Goal: Task Accomplishment & Management: Use online tool/utility

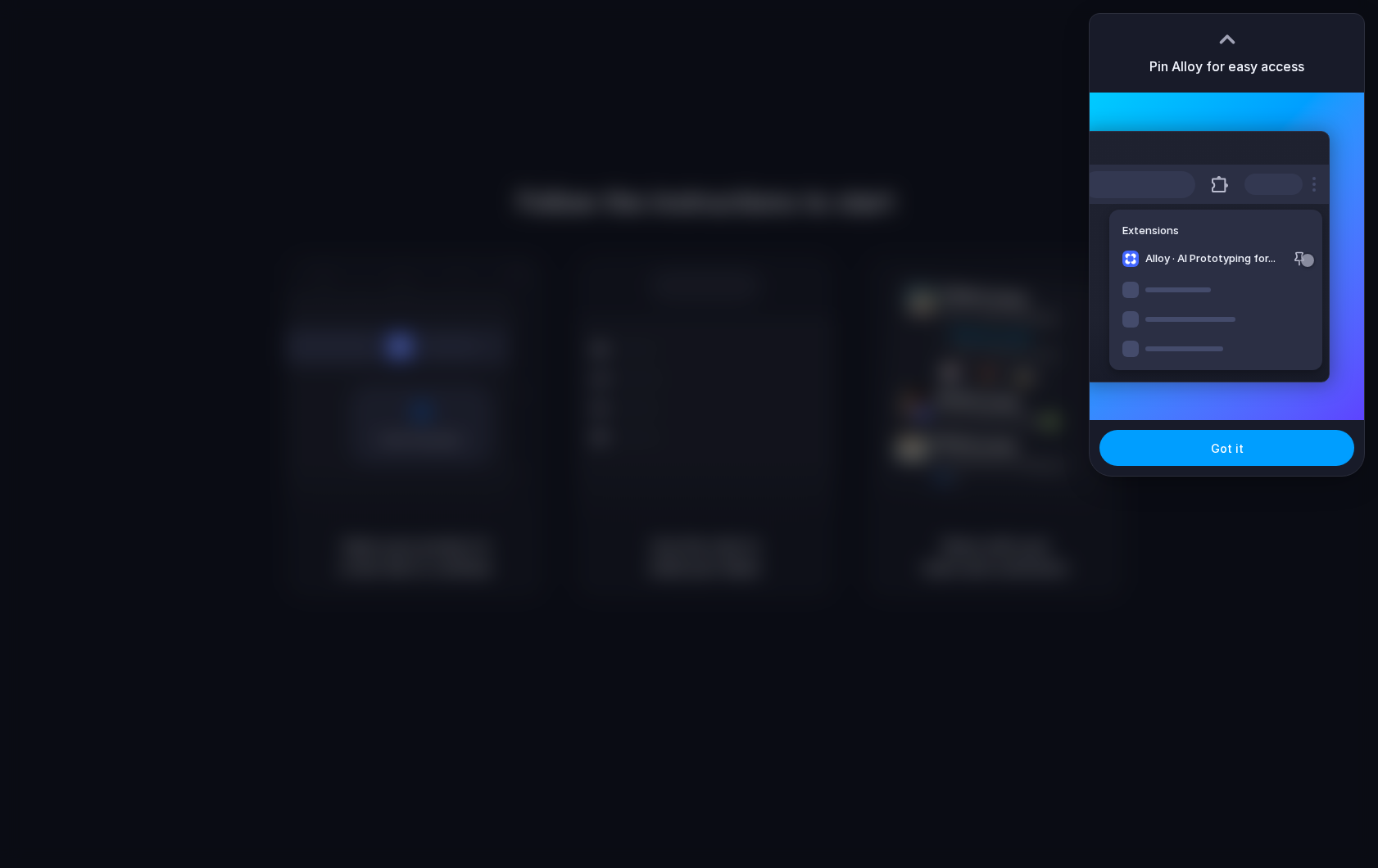
click at [1232, 449] on span "Got it" at bounding box center [1227, 448] width 33 height 17
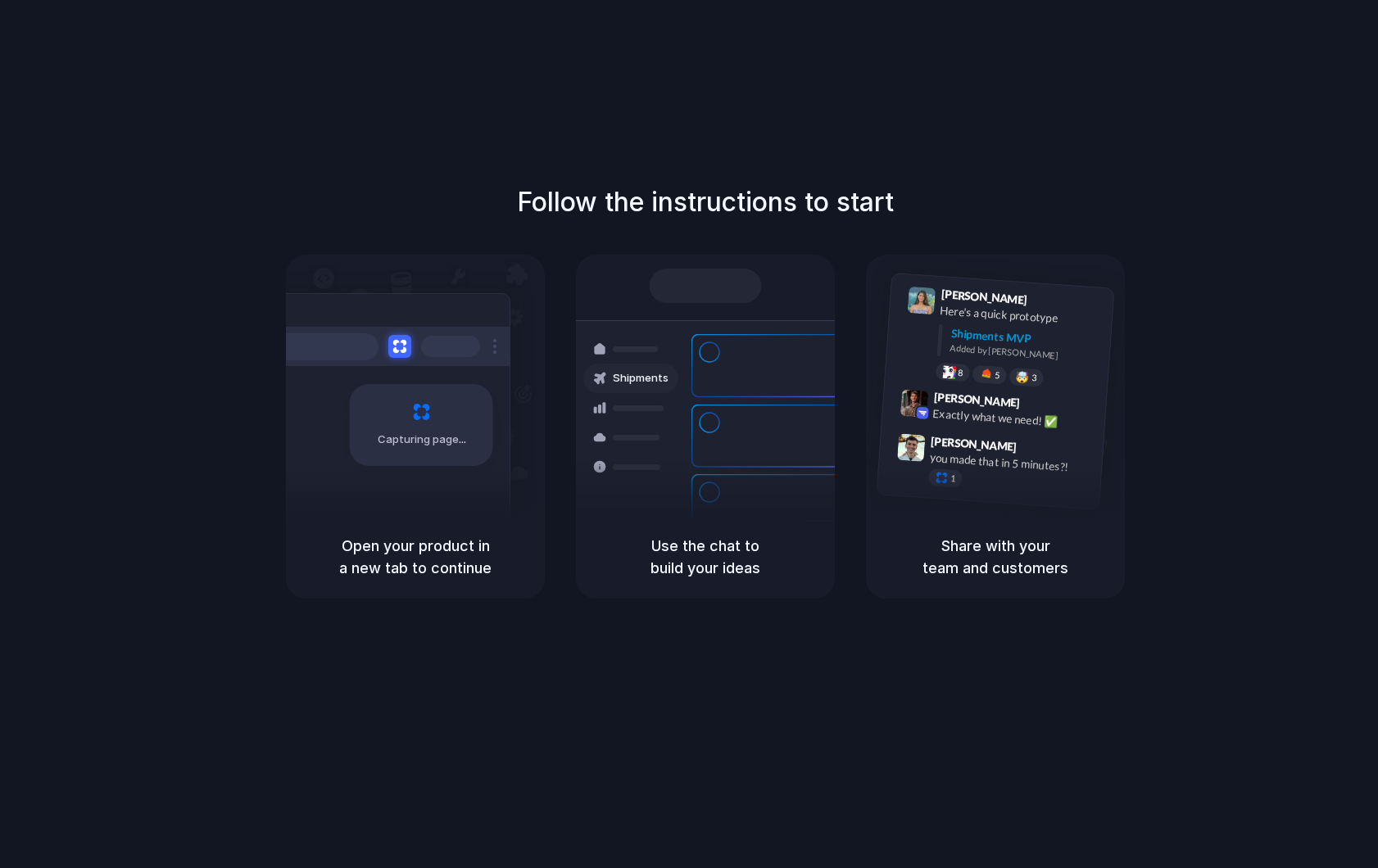
click at [361, 489] on div "Capturing page" at bounding box center [386, 418] width 247 height 252
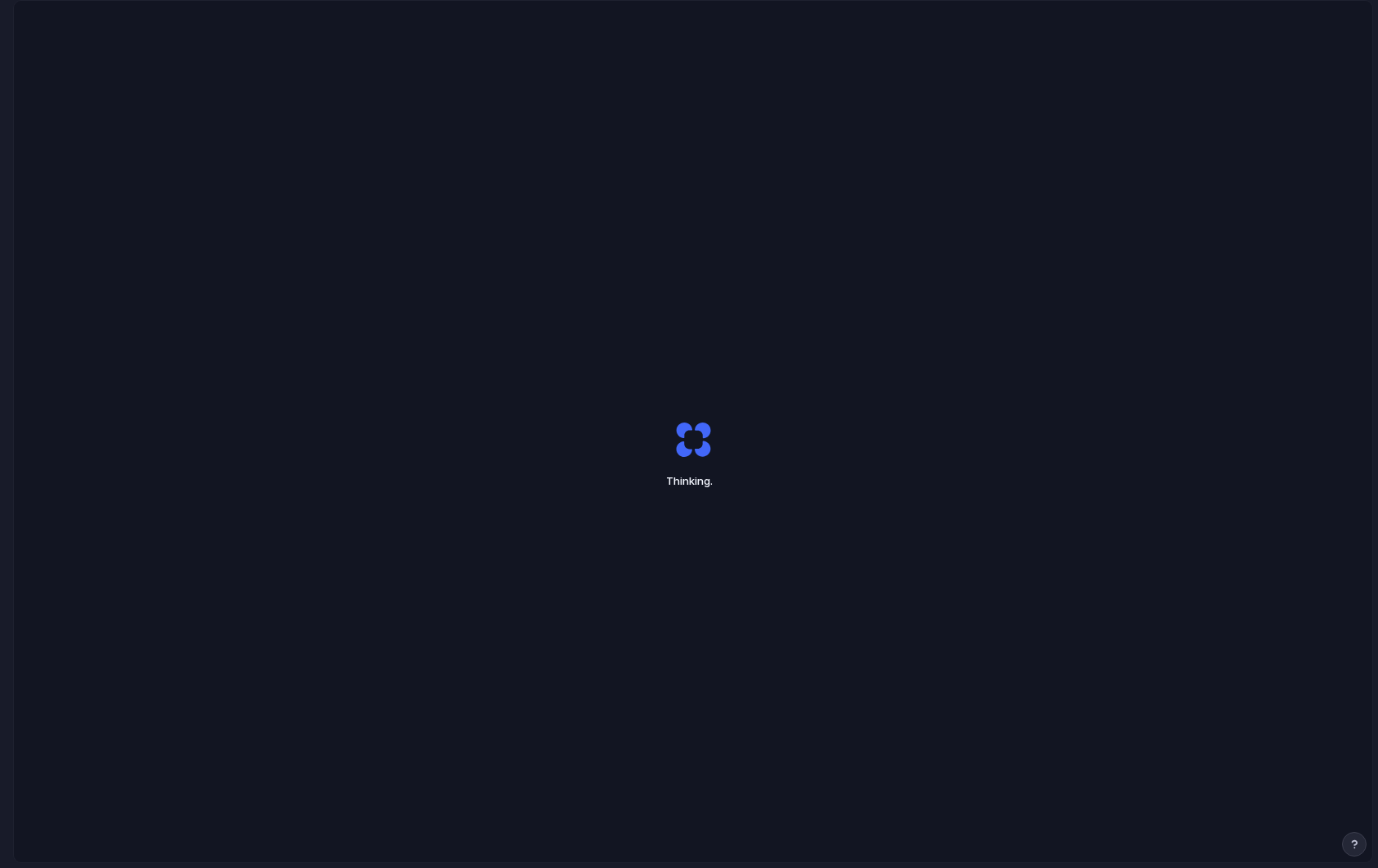
click at [848, 403] on div "Thinking ." at bounding box center [693, 455] width 410 height 123
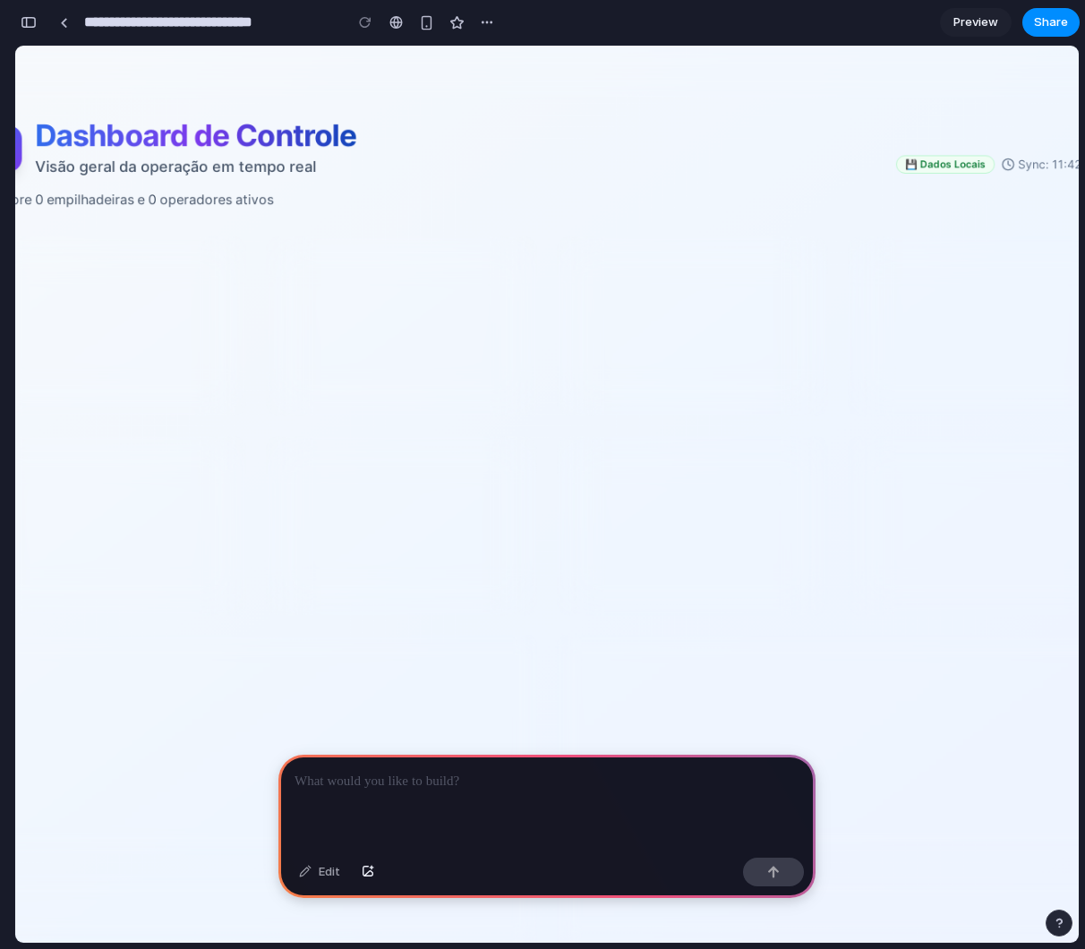
click at [356, 802] on div at bounding box center [546, 803] width 537 height 96
click at [388, 765] on div at bounding box center [546, 803] width 537 height 96
click at [322, 877] on div "Edit" at bounding box center [319, 872] width 59 height 29
click at [405, 781] on p "**********" at bounding box center [546, 781] width 505 height 21
click at [778, 873] on div "button" at bounding box center [773, 872] width 13 height 13
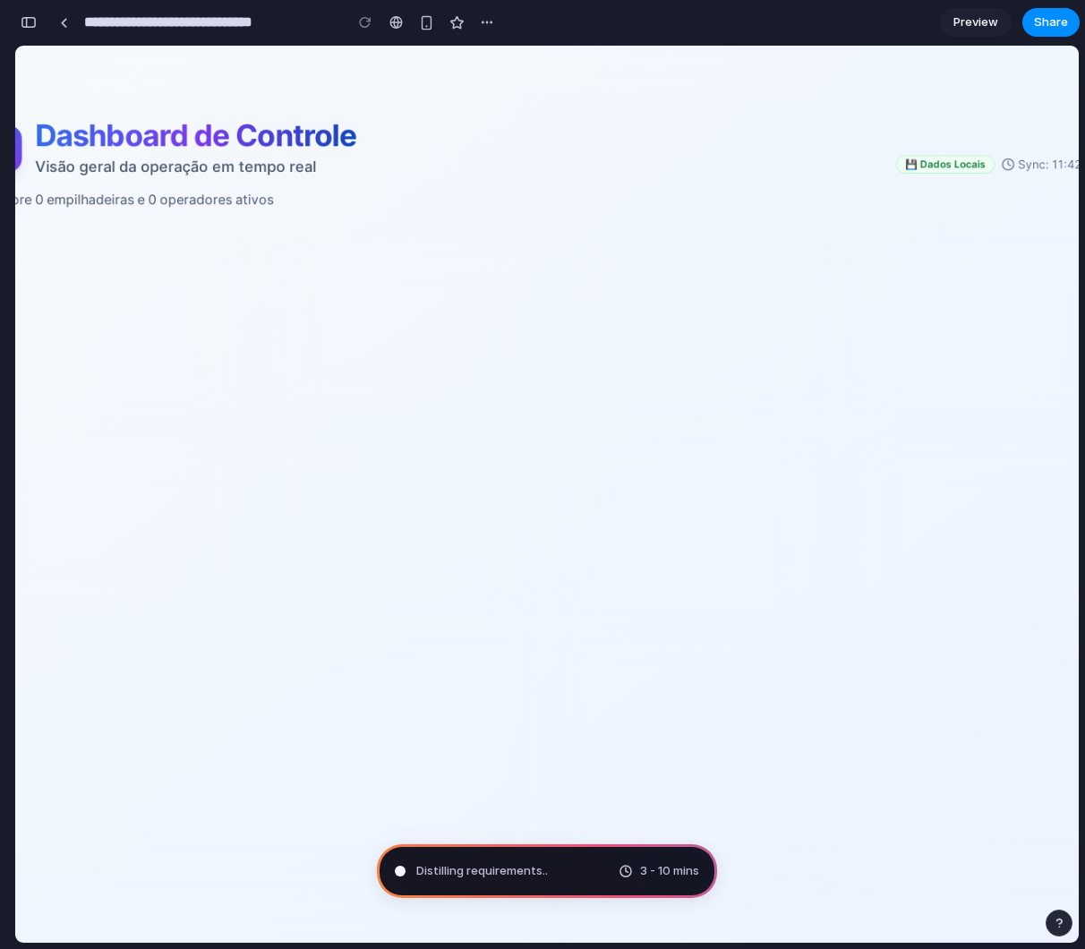
click at [981, 28] on span "Preview" at bounding box center [975, 22] width 45 height 18
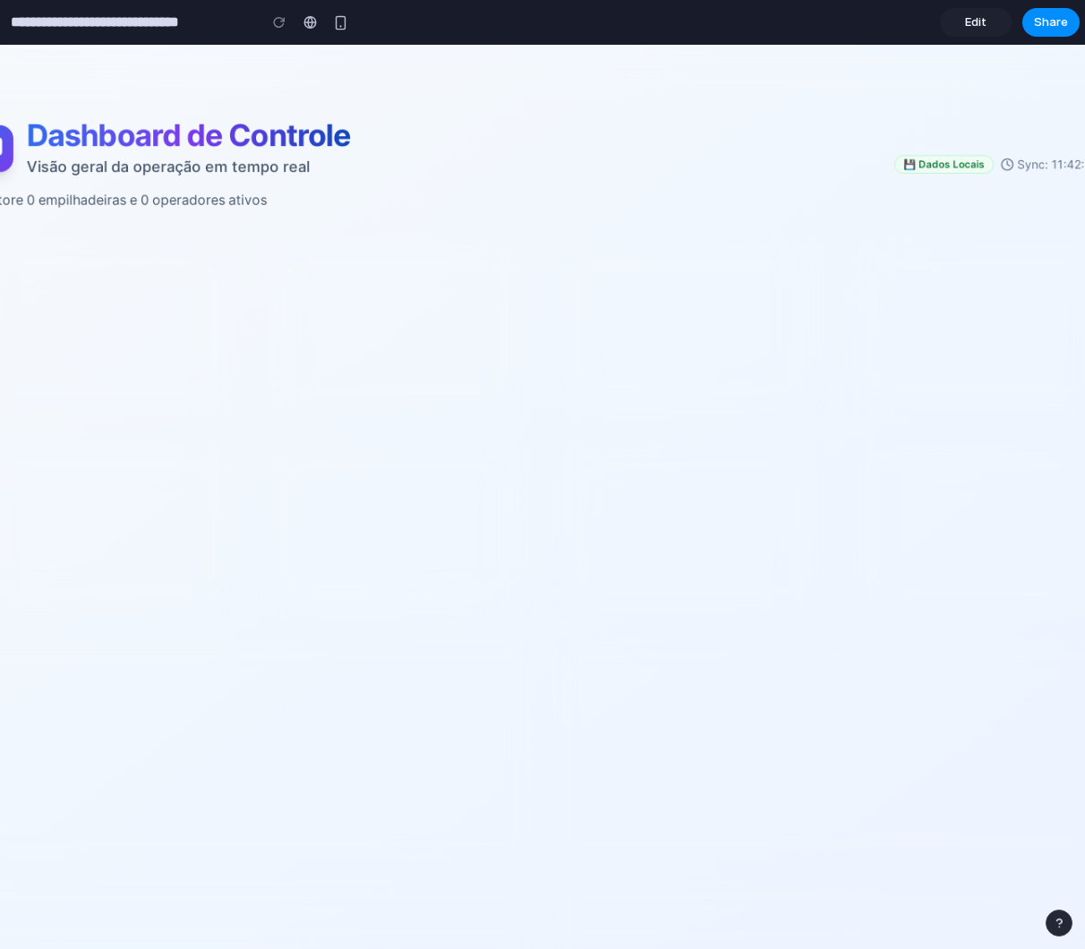
click at [981, 28] on span "Edit" at bounding box center [975, 22] width 21 height 18
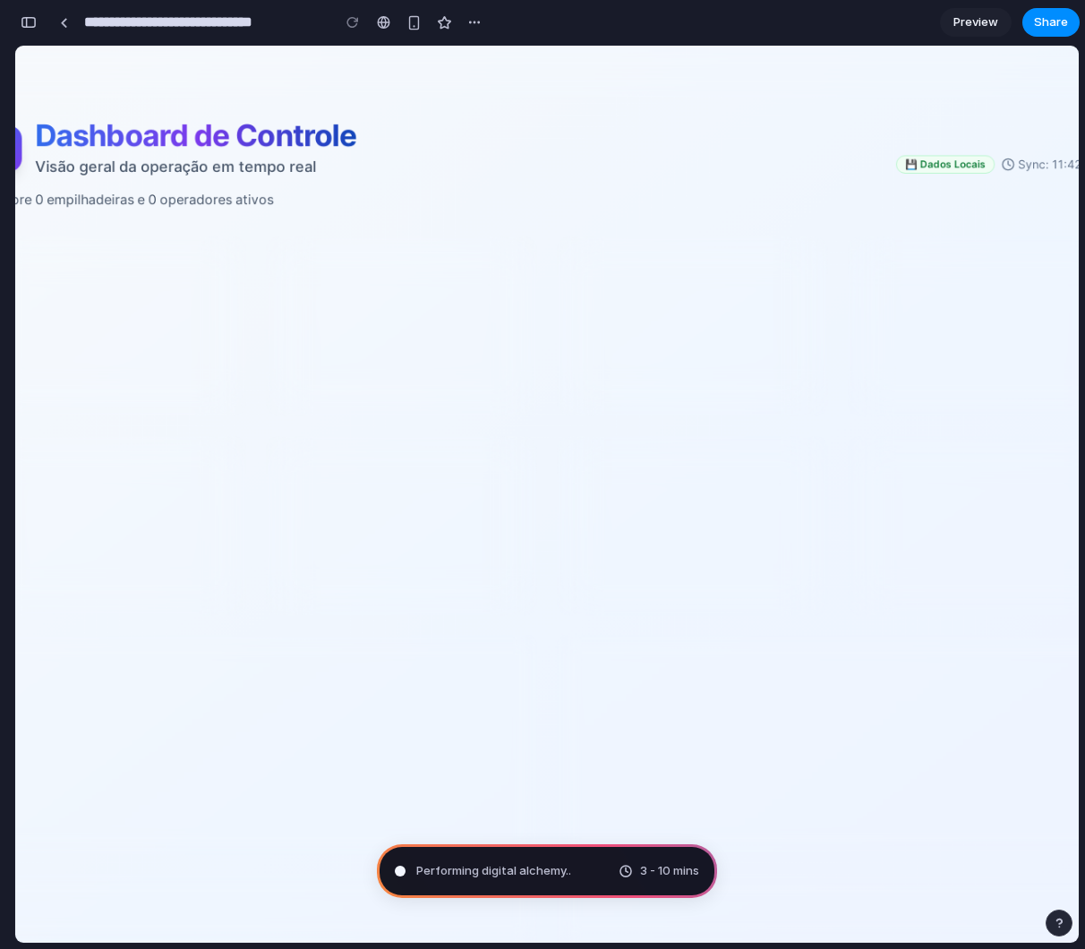
click at [537, 864] on span "Performing digital alchemy .." at bounding box center [493, 871] width 155 height 18
click at [410, 871] on div "Performing digital alchemy ." at bounding box center [482, 871] width 174 height 18
click at [132, 448] on link "Pricing" at bounding box center [110, 455] width 41 height 15
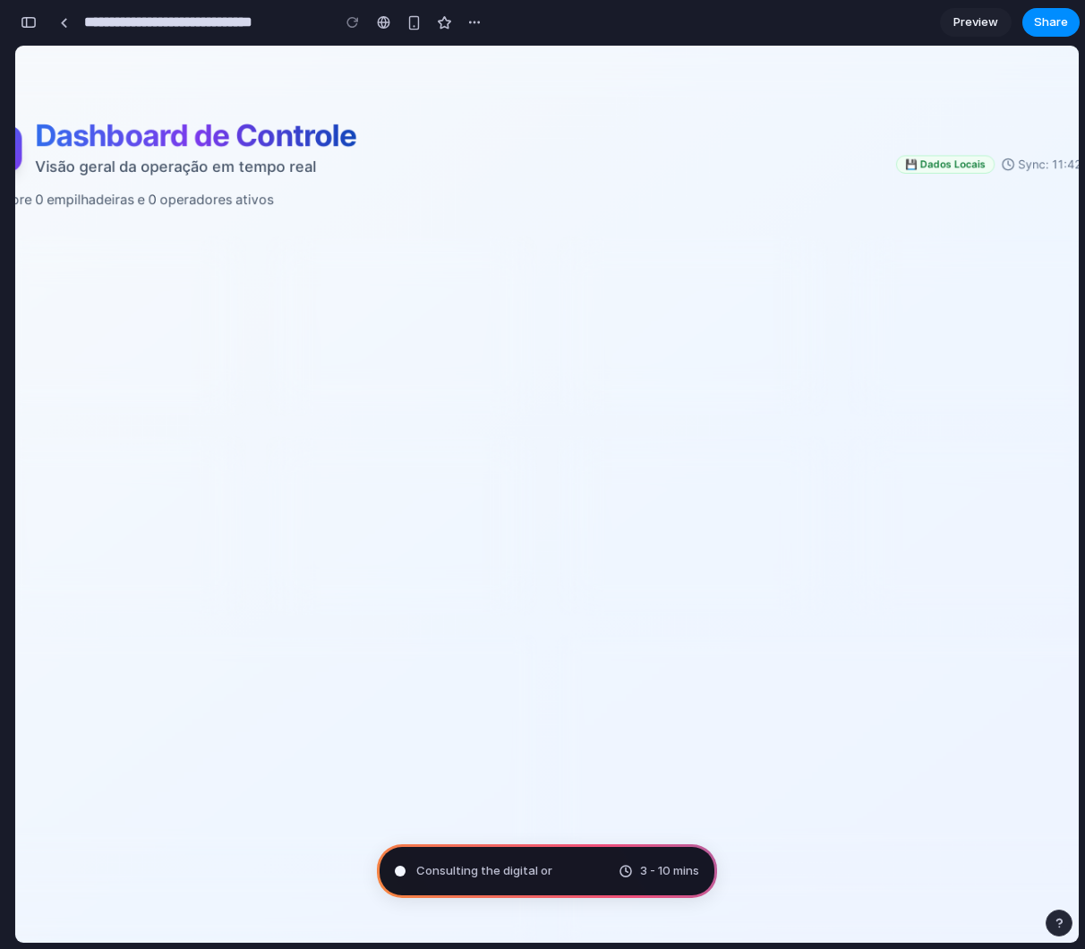
click at [192, 448] on link "Enterprise" at bounding box center [161, 455] width 59 height 15
click at [417, 23] on div "button" at bounding box center [413, 22] width 15 height 15
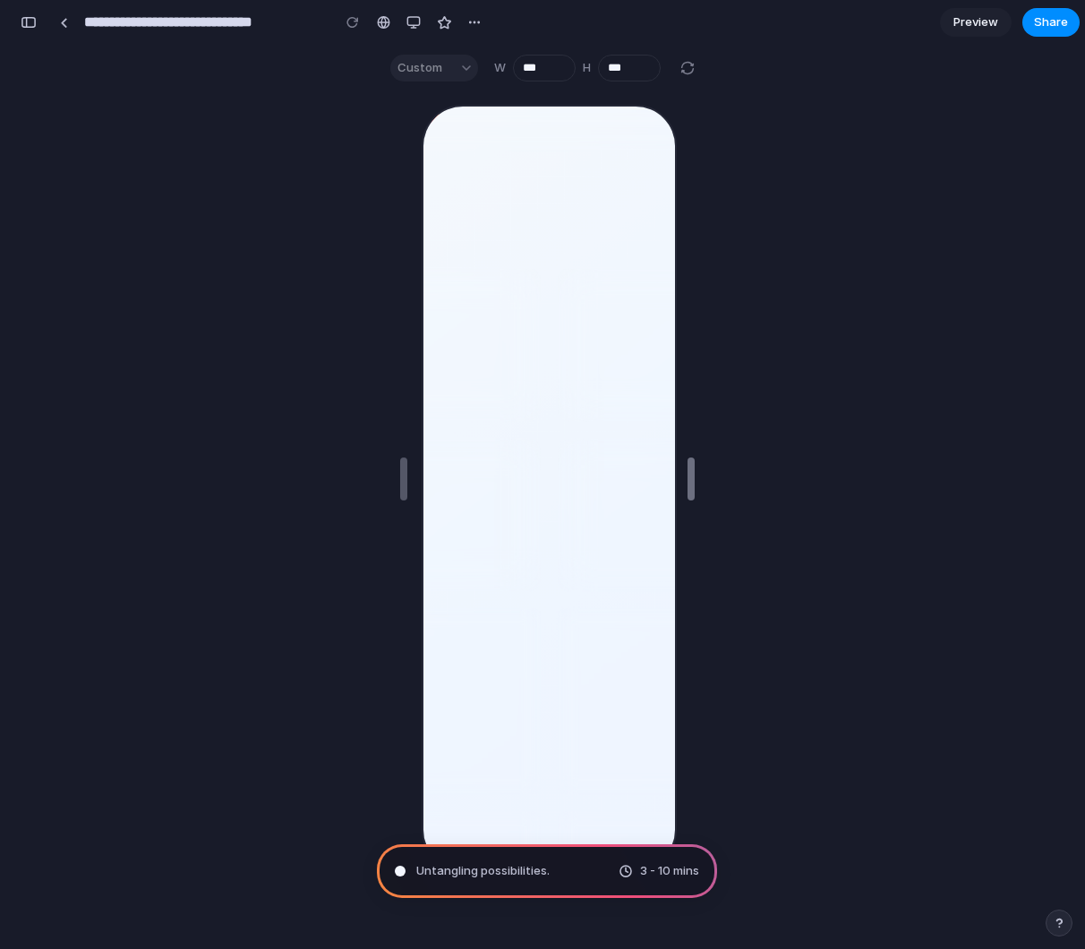
type input "***"
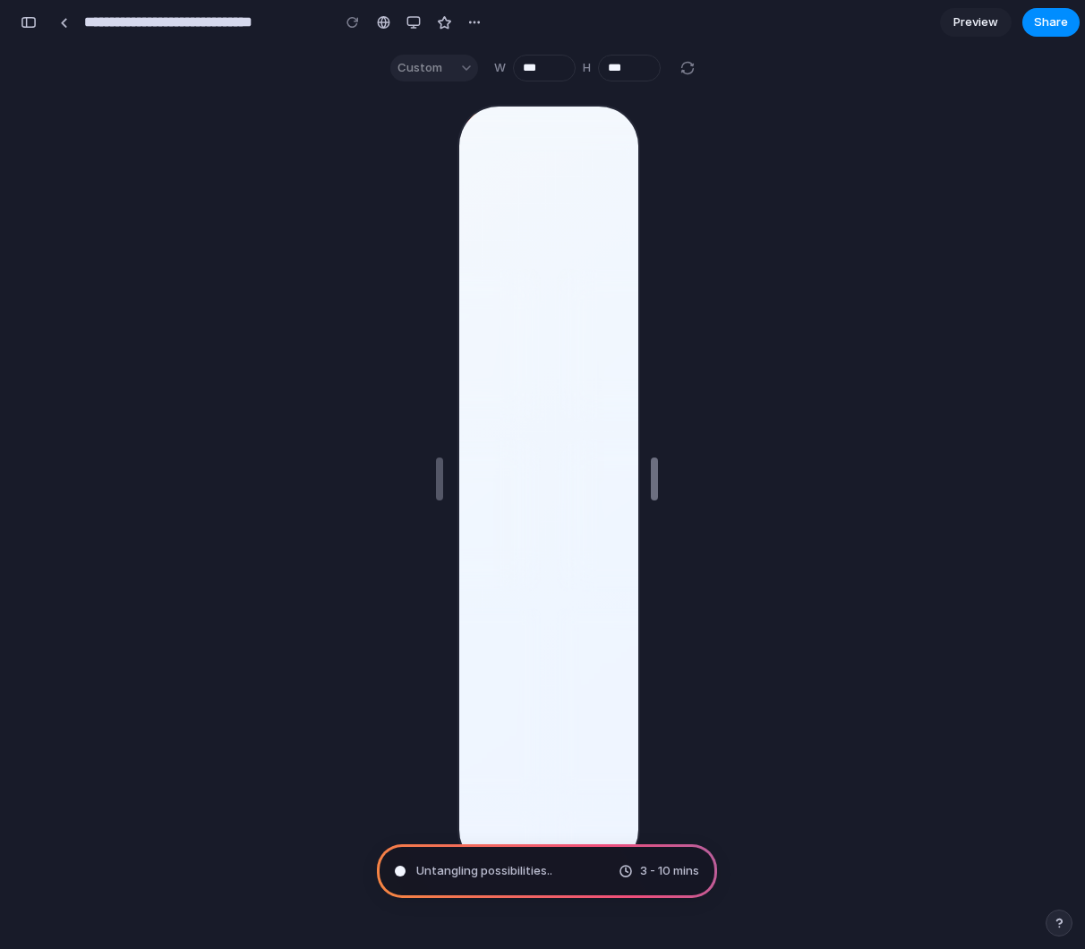
drag, startPoint x: 747, startPoint y: 487, endPoint x: 644, endPoint y: 491, distance: 103.0
click at [420, 20] on div "button" at bounding box center [413, 22] width 14 height 14
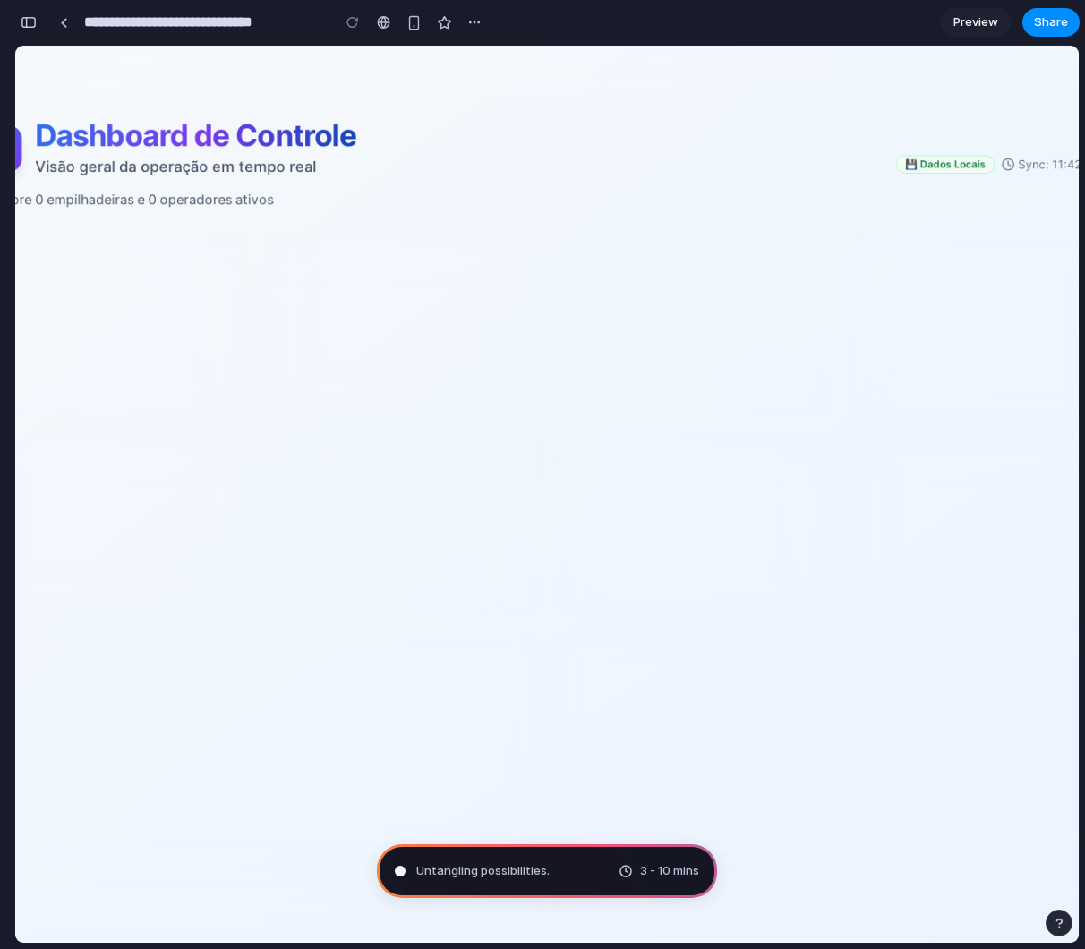
click at [35, 26] on div "button" at bounding box center [29, 22] width 16 height 13
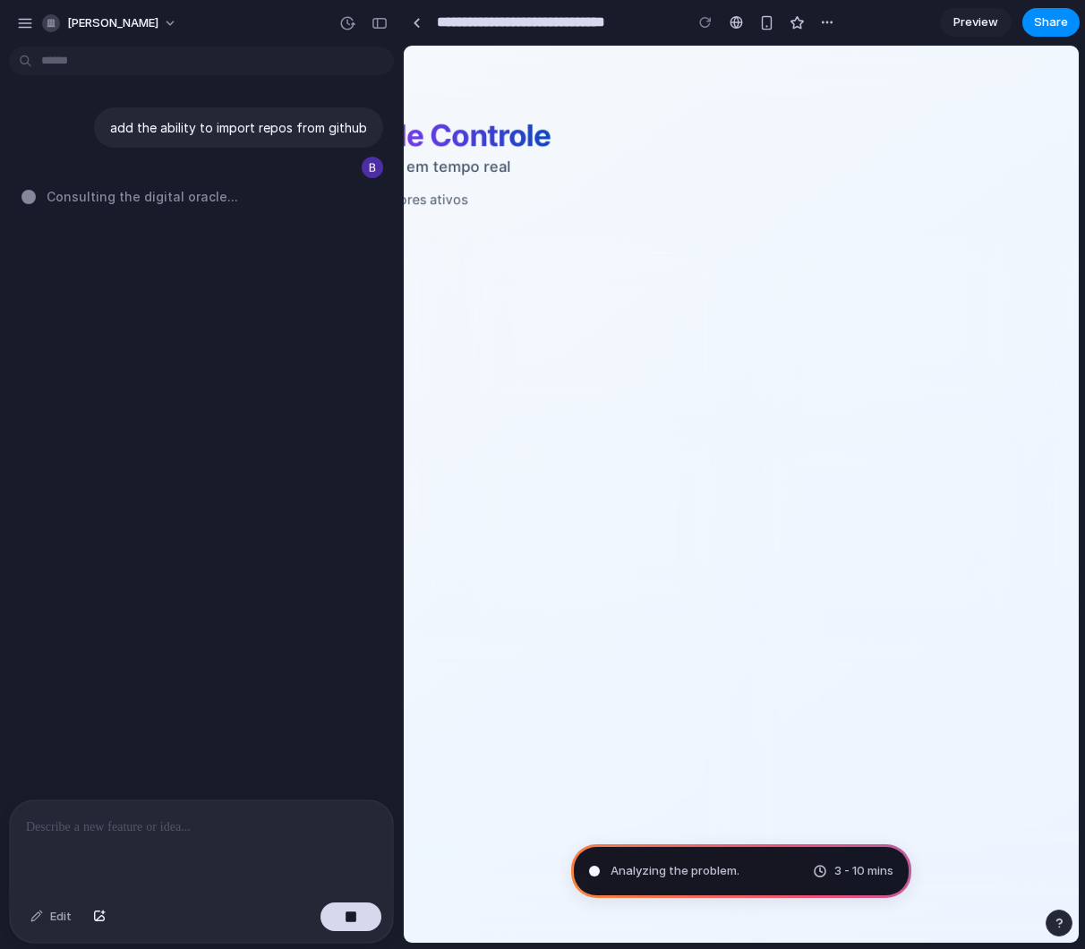
click at [104, 60] on body "**********" at bounding box center [542, 474] width 1085 height 949
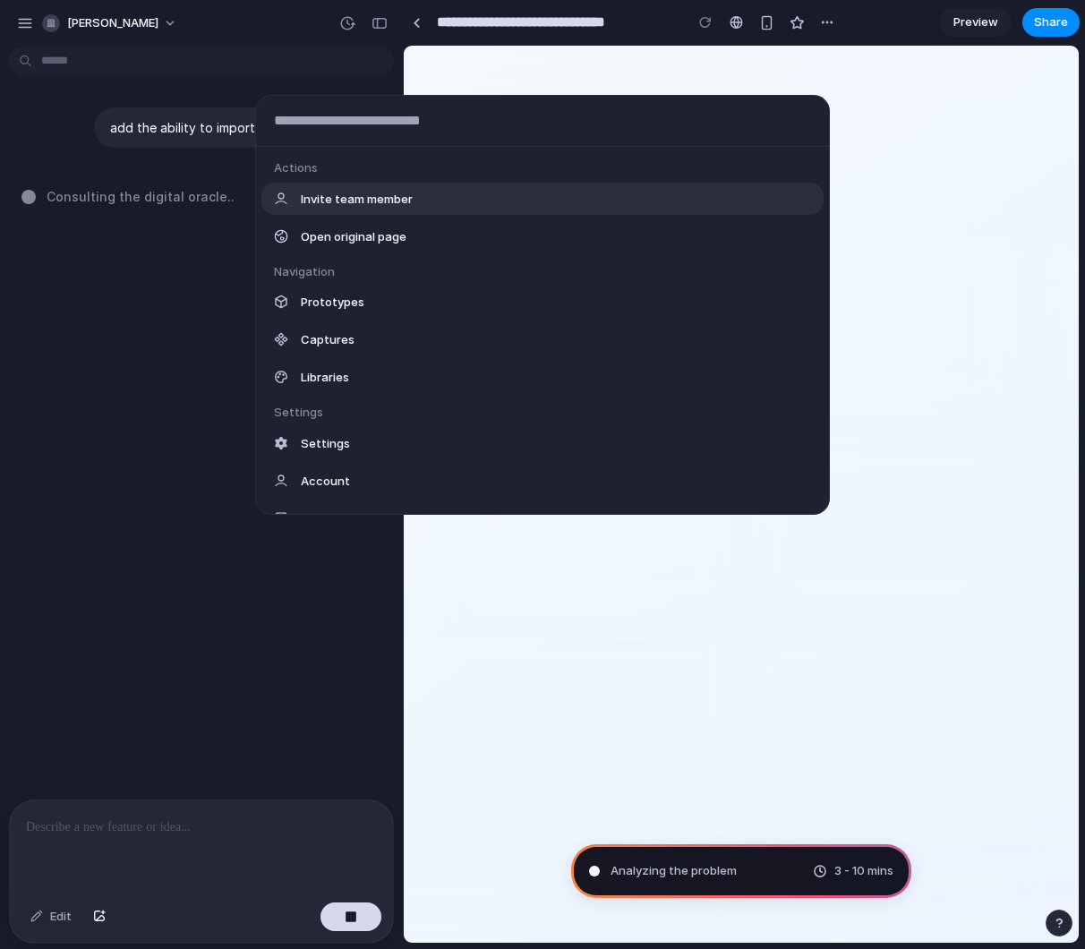
click at [329, 50] on div "Actions Invite team member Open original page Navigation Prototypes Captures Li…" at bounding box center [542, 474] width 1085 height 949
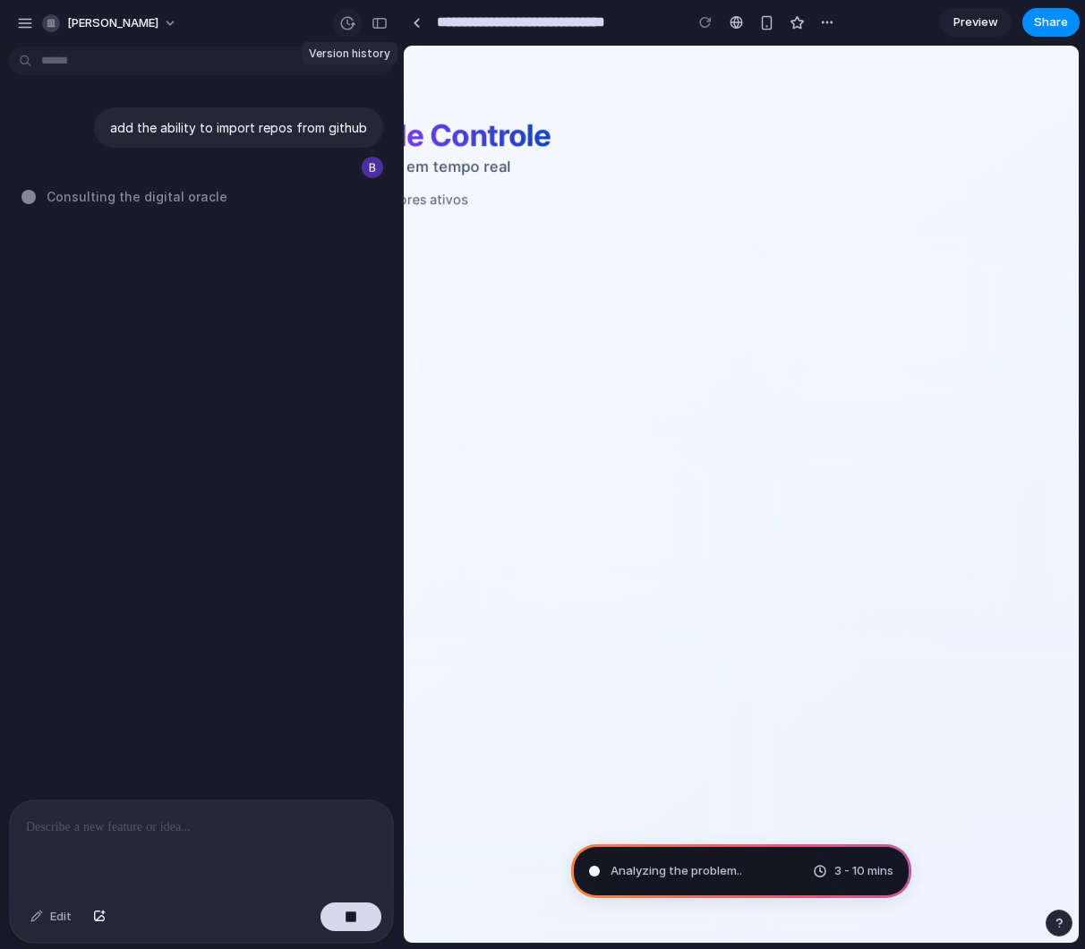
click at [347, 30] on div "button" at bounding box center [347, 23] width 16 height 16
click at [347, 30] on div "No version history yet" at bounding box center [542, 474] width 1085 height 949
click at [376, 26] on div "button" at bounding box center [379, 23] width 16 height 13
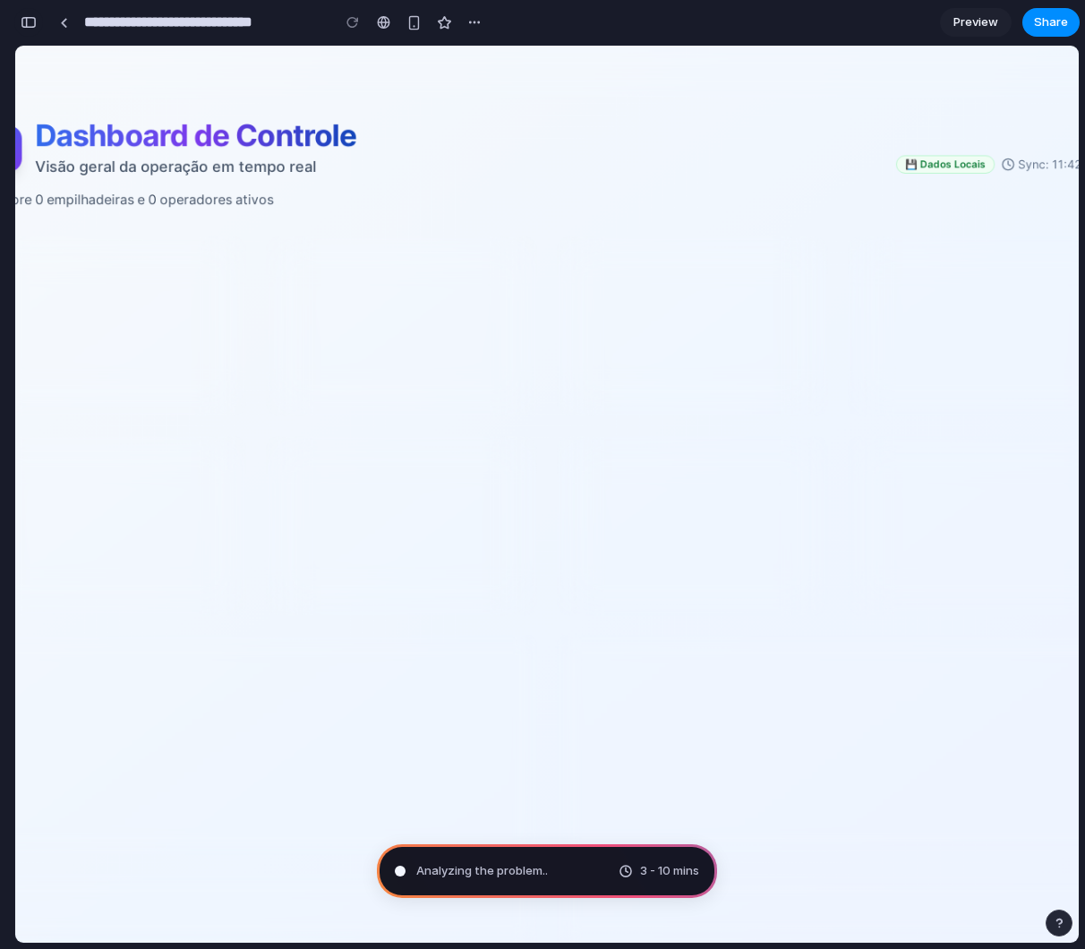
click at [30, 17] on div "button" at bounding box center [29, 22] width 16 height 13
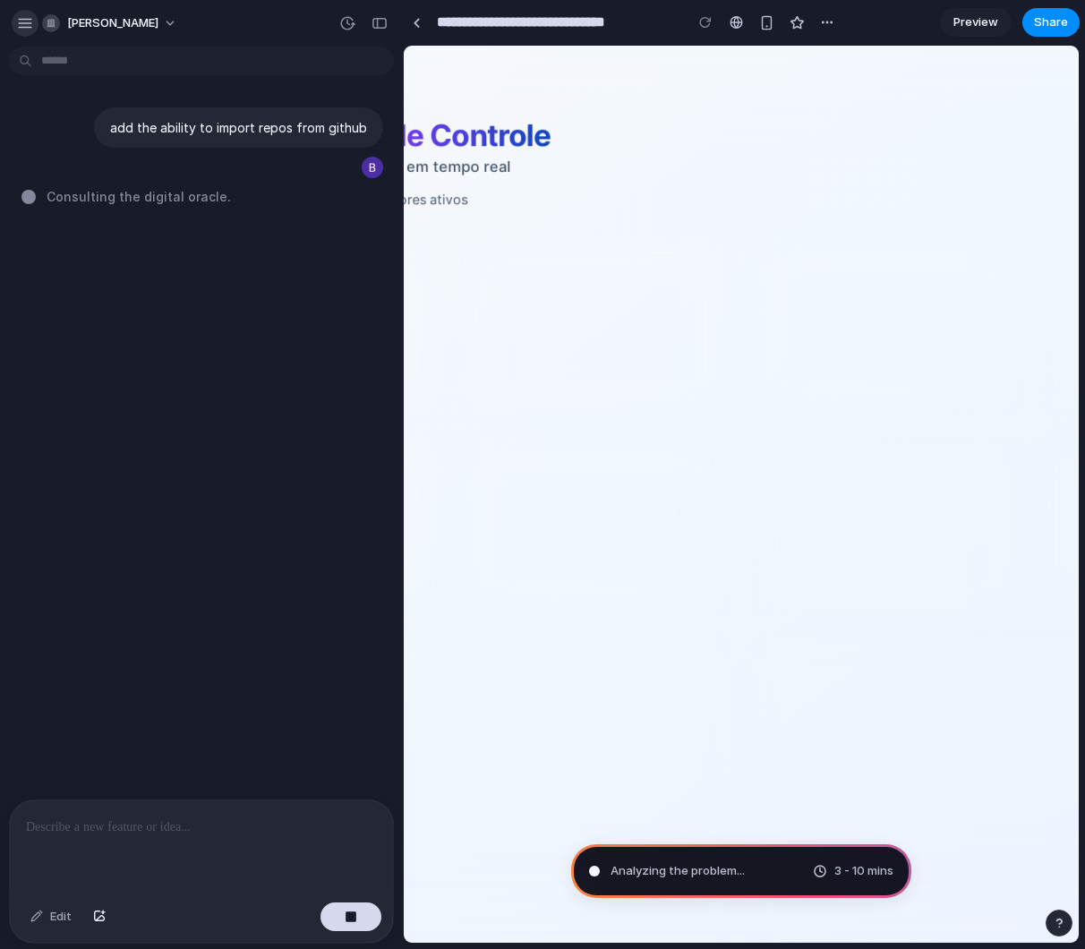
click at [27, 23] on div "button" at bounding box center [25, 23] width 16 height 16
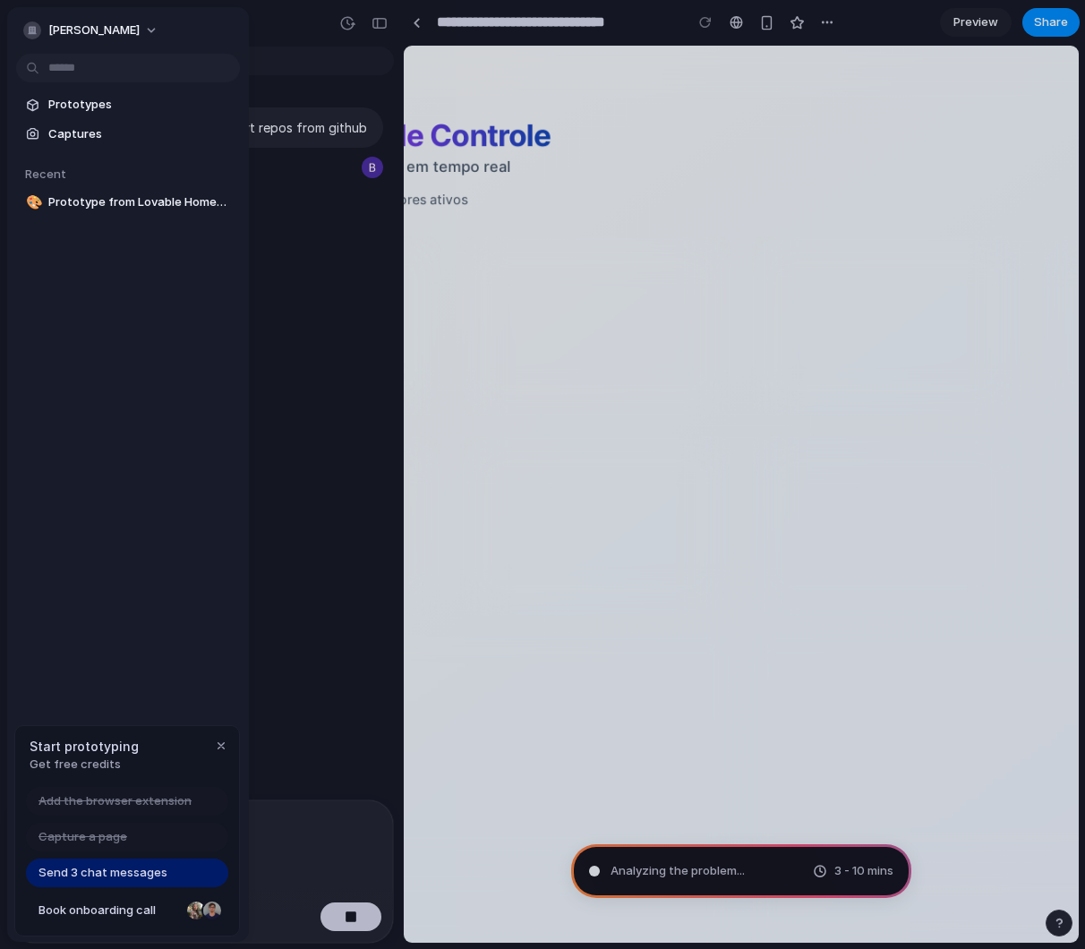
type input "**********"
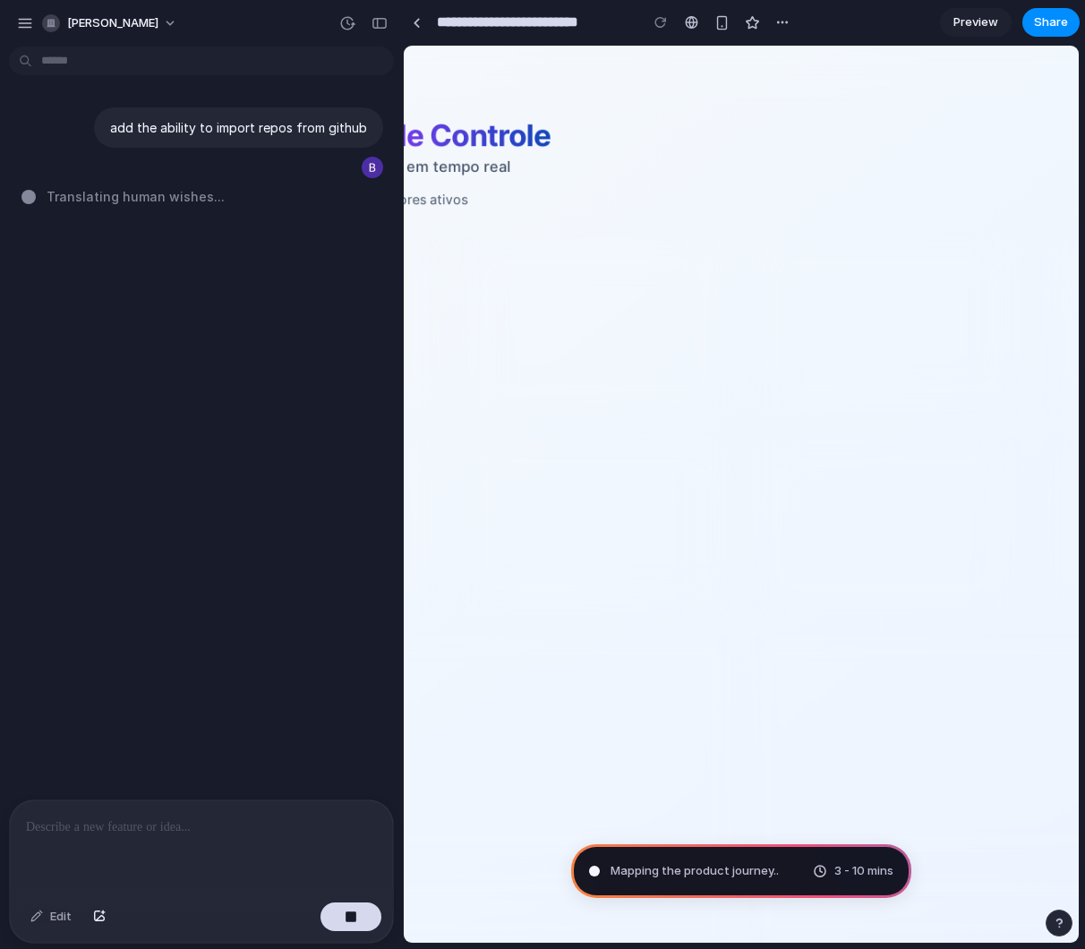
click at [317, 402] on div "add the ability to import repos from github Translating human wishes ..." at bounding box center [196, 427] width 392 height 746
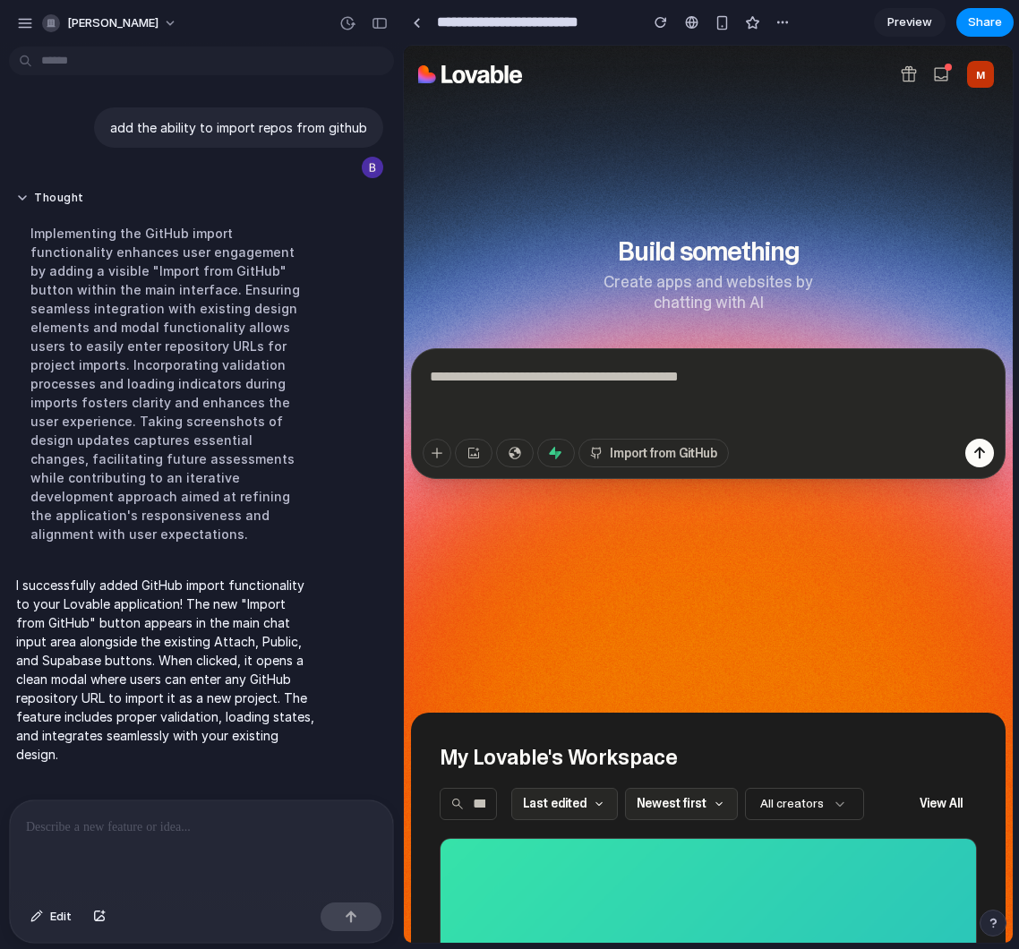
scroll to position [48, 0]
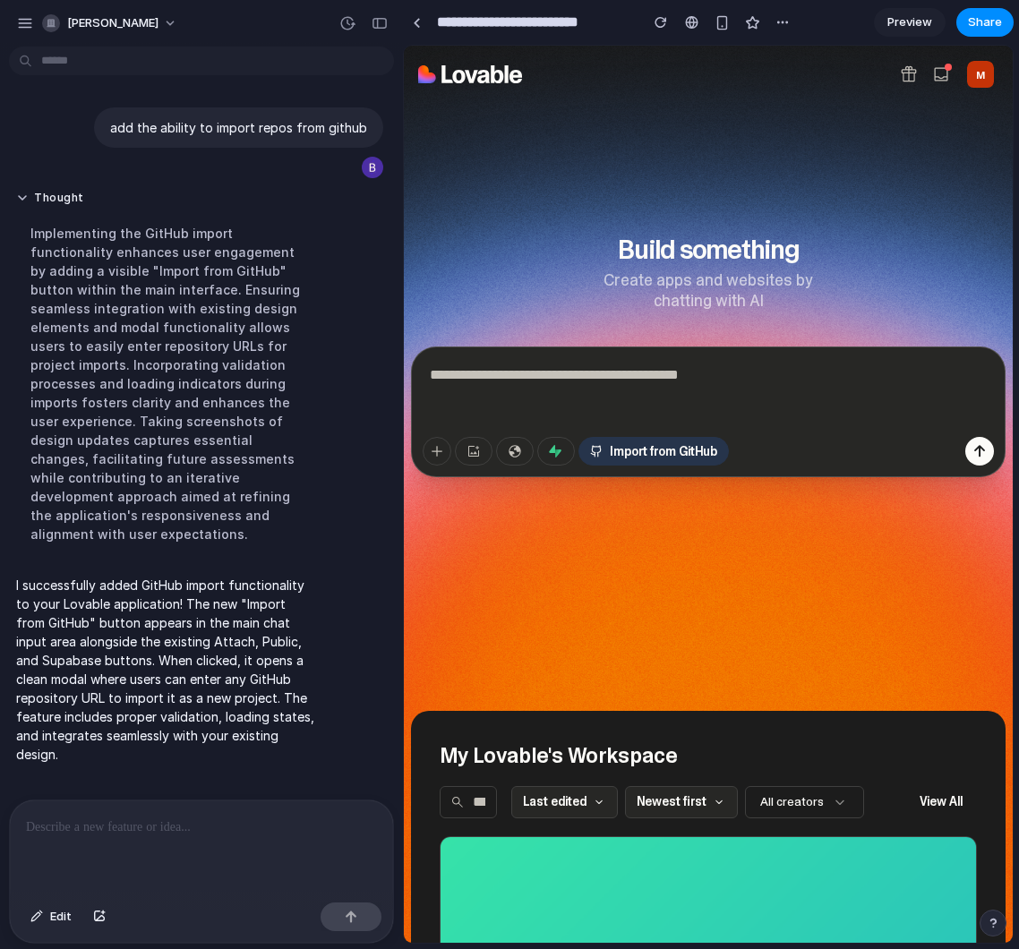
click at [645, 448] on span "Import from GitHub" at bounding box center [663, 451] width 107 height 19
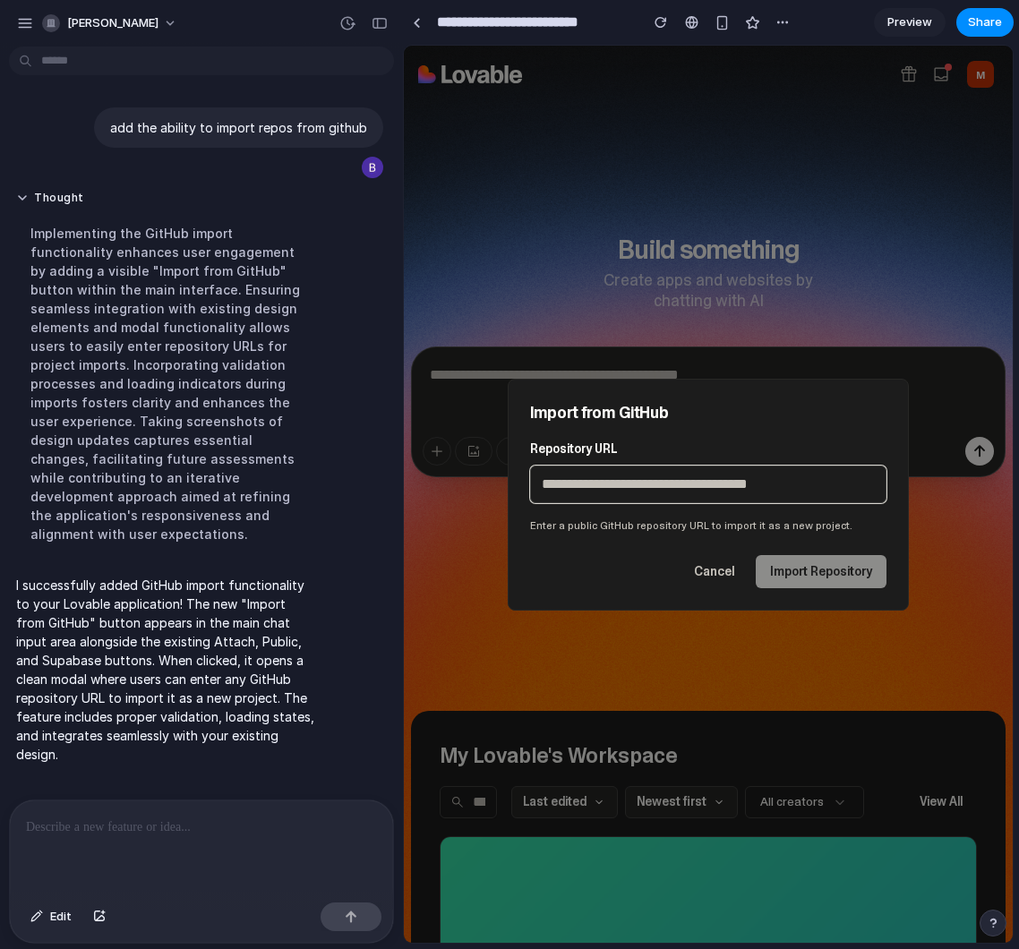
click at [710, 487] on input "Repository URL" at bounding box center [708, 484] width 356 height 38
type input "**********"
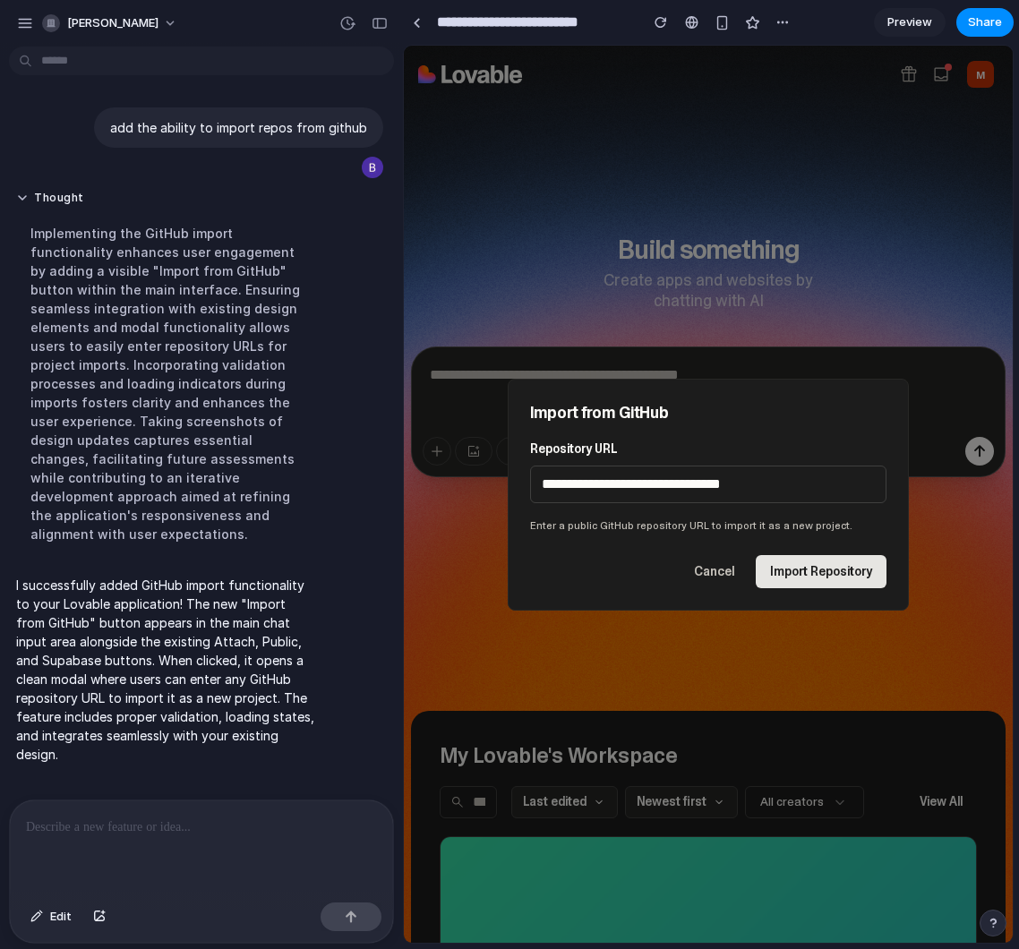
click at [813, 563] on button "Import Repository" at bounding box center [820, 571] width 131 height 33
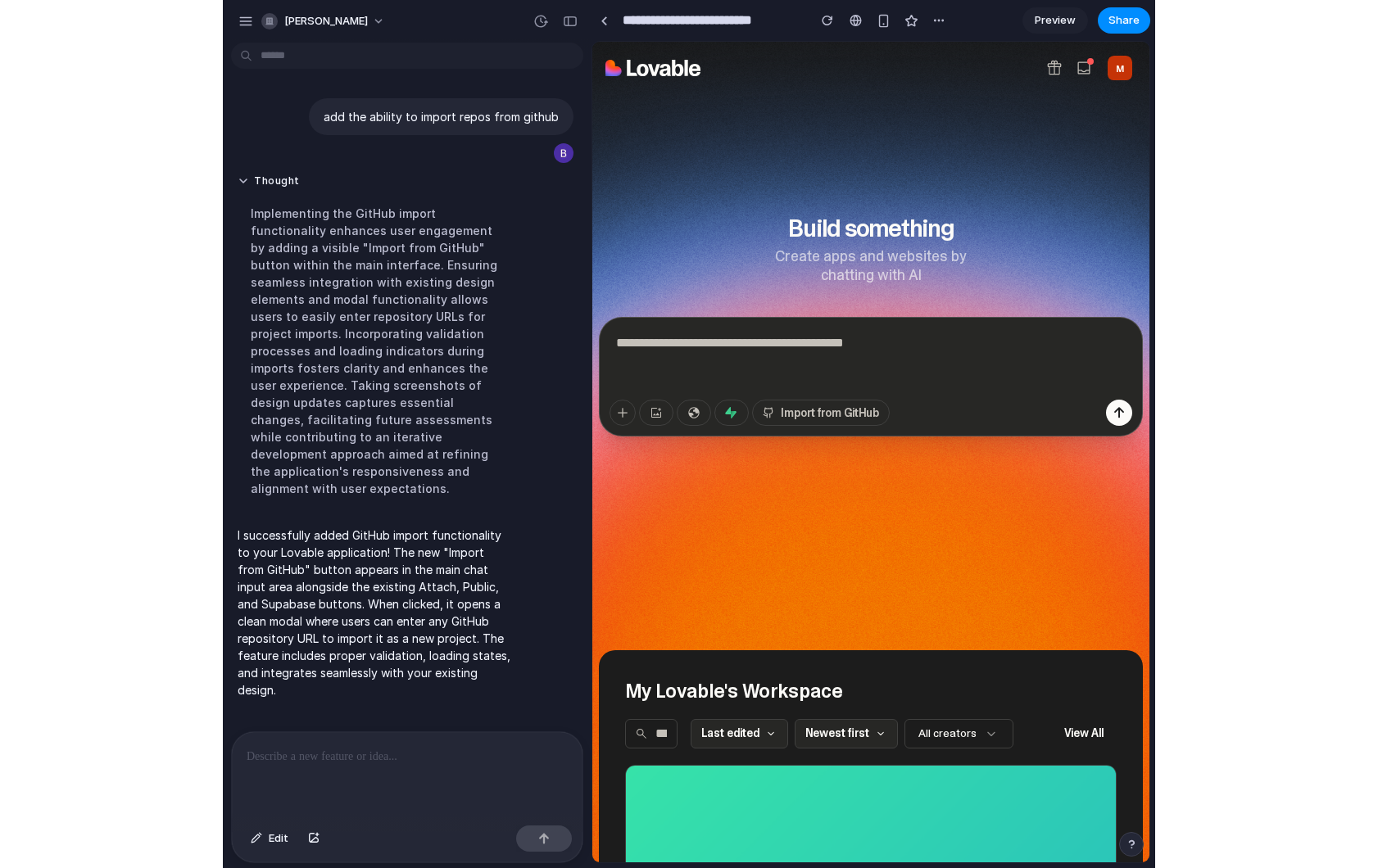
scroll to position [0, 0]
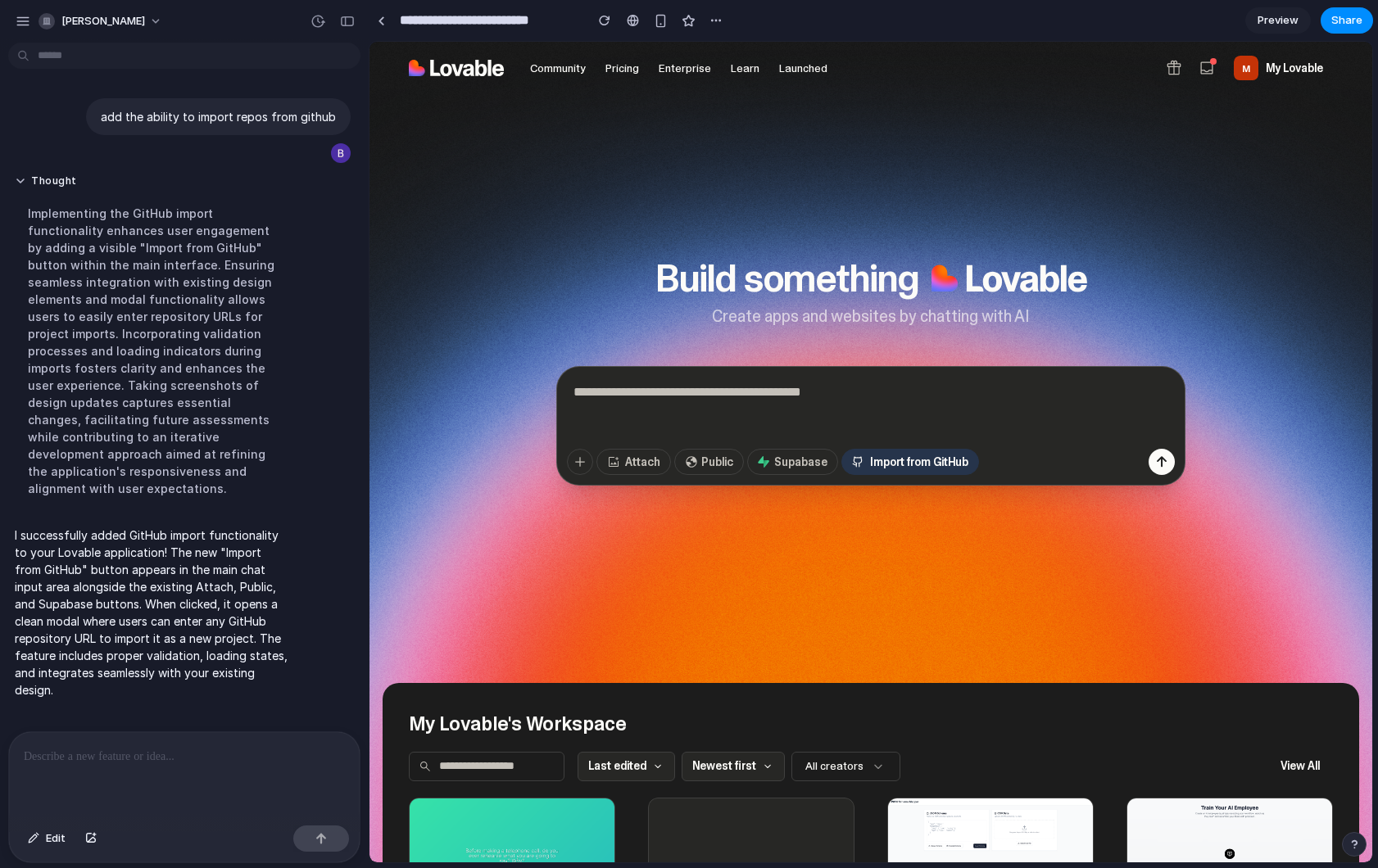
click at [902, 461] on span "Import from GitHub" at bounding box center [919, 462] width 98 height 17
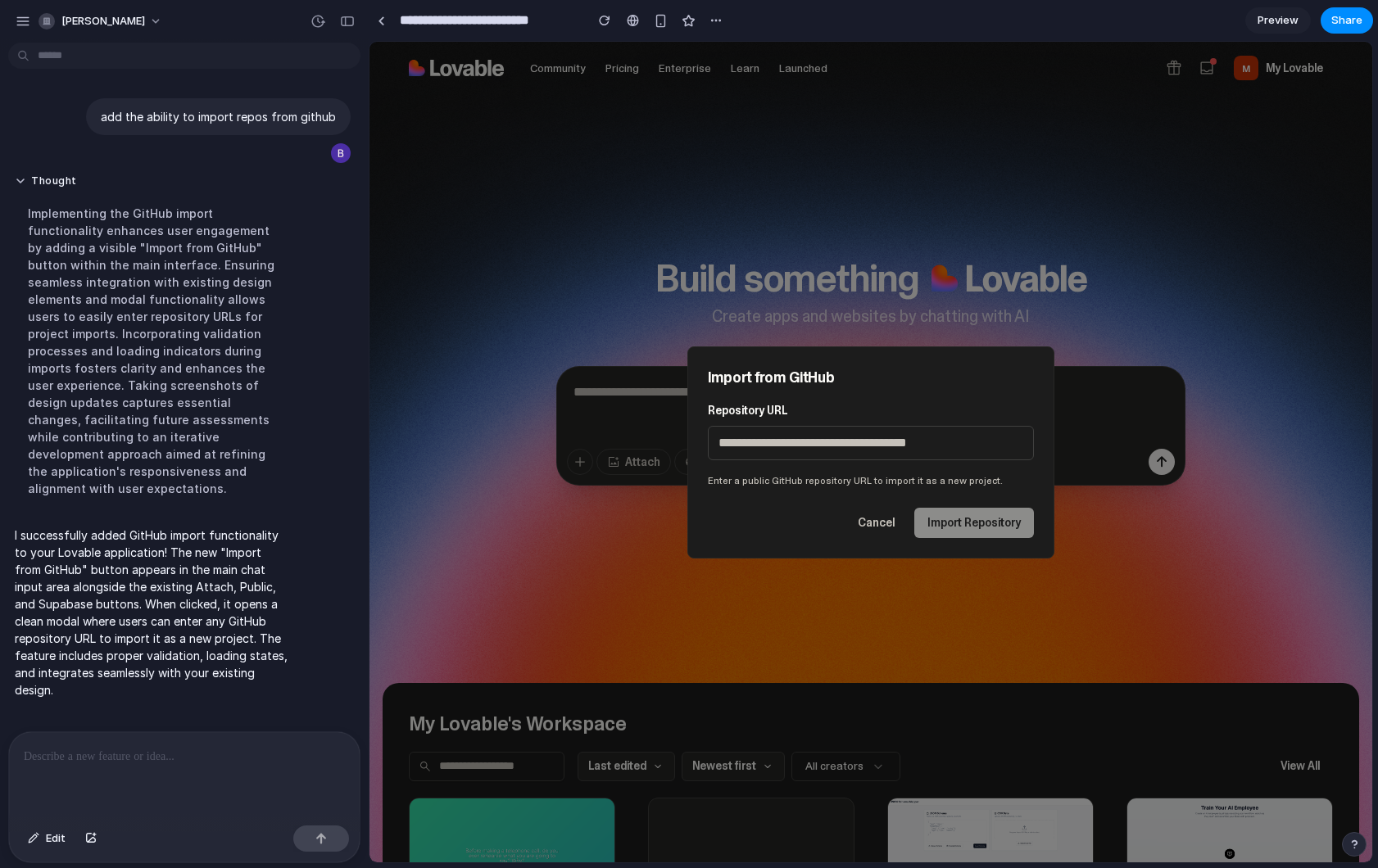
click at [882, 656] on div "Import from GitHub Repository URL Enter a public GitHub repository URL to impor…" at bounding box center [871, 452] width 1003 height 820
click at [562, 583] on div "Import from GitHub Repository URL Enter a public GitHub repository URL to impor…" at bounding box center [871, 452] width 1003 height 820
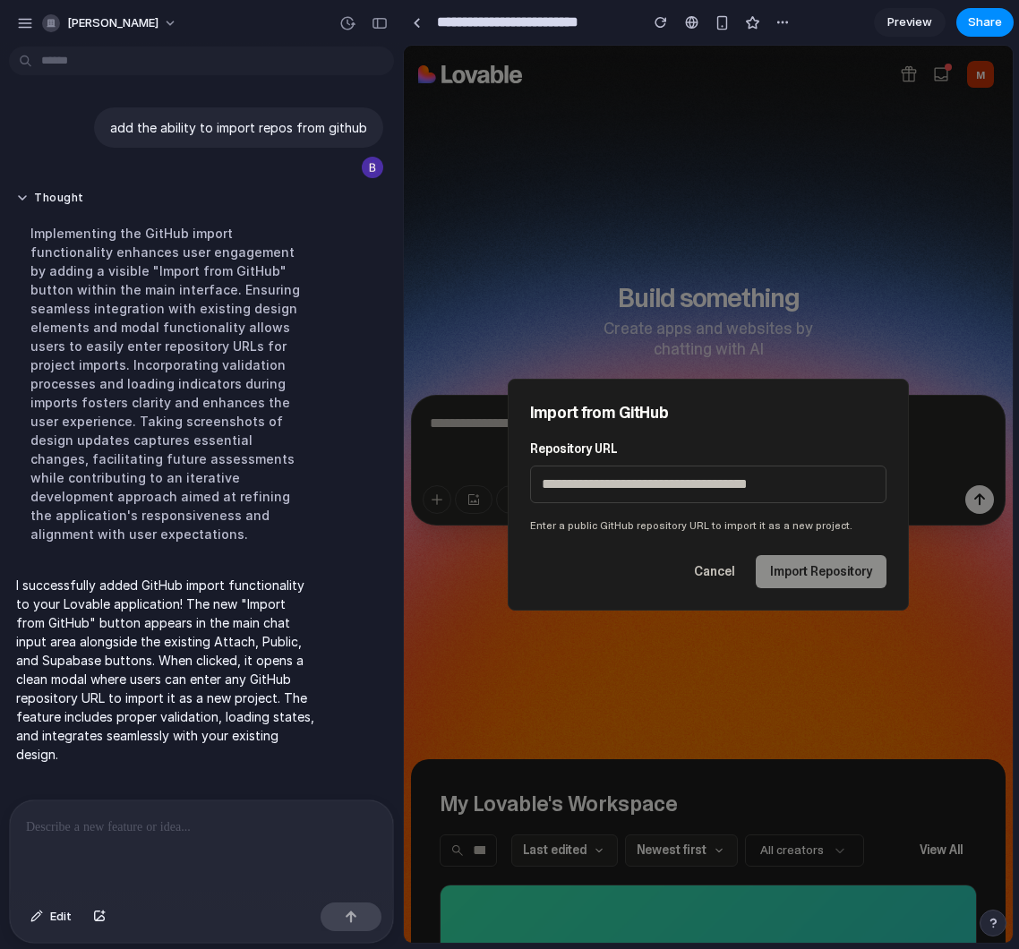
click at [723, 312] on div "Import from GitHub Repository URL Enter a public GitHub repository URL to impor…" at bounding box center [708, 494] width 609 height 897
click at [807, 314] on div "Import from GitHub Repository URL Enter a public GitHub repository URL to impor…" at bounding box center [708, 494] width 609 height 897
click at [830, 292] on div "Import from GitHub Repository URL Enter a public GitHub repository URL to impor…" at bounding box center [708, 494] width 609 height 897
click at [721, 562] on button "Cancel" at bounding box center [713, 571] width 69 height 33
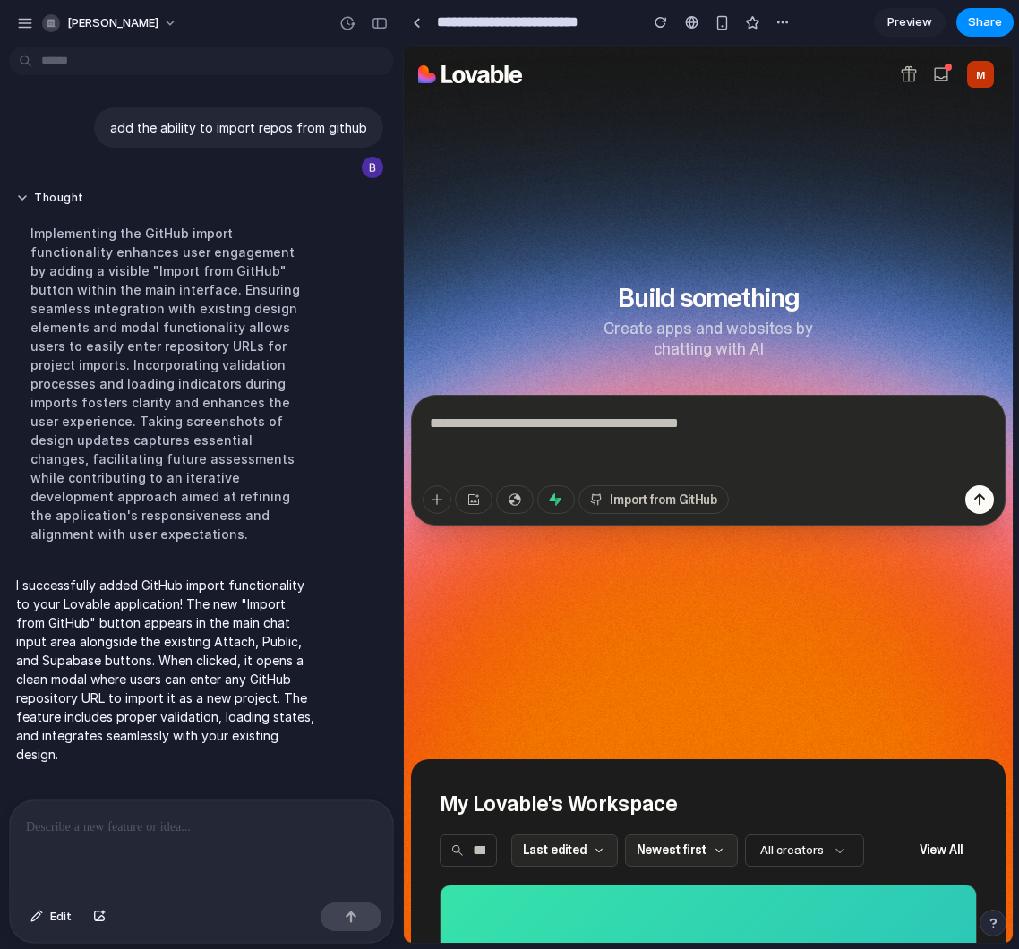
click at [875, 267] on section "Build something Create apps and websites by chatting with AI Attach Public Supa…" at bounding box center [708, 422] width 594 height 637
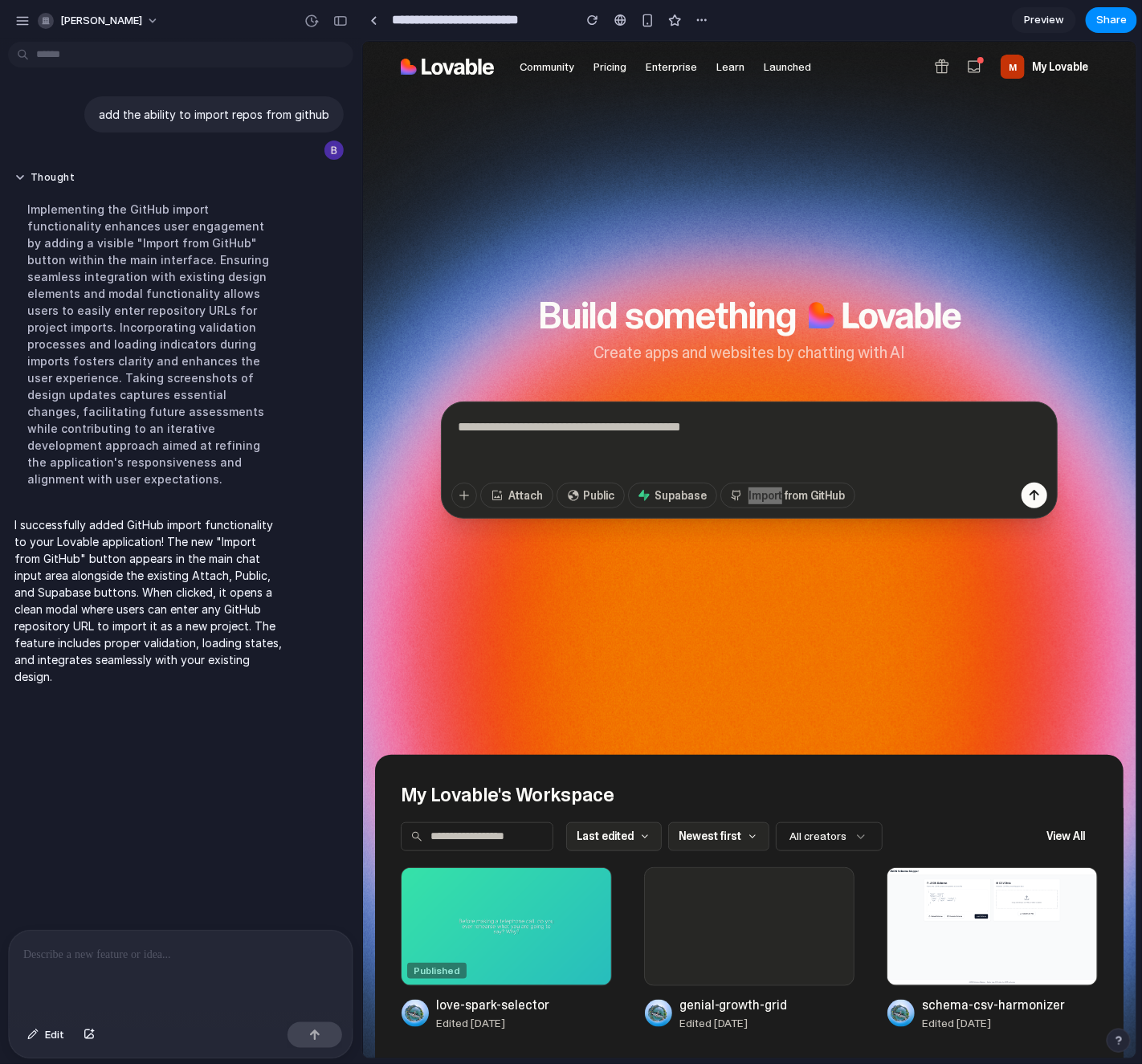
click at [40, 850] on div at bounding box center [180, 972] width 344 height 85
click at [40, 850] on button "Edit" at bounding box center [45, 1035] width 53 height 26
click at [807, 494] on div at bounding box center [749, 550] width 774 height 1017
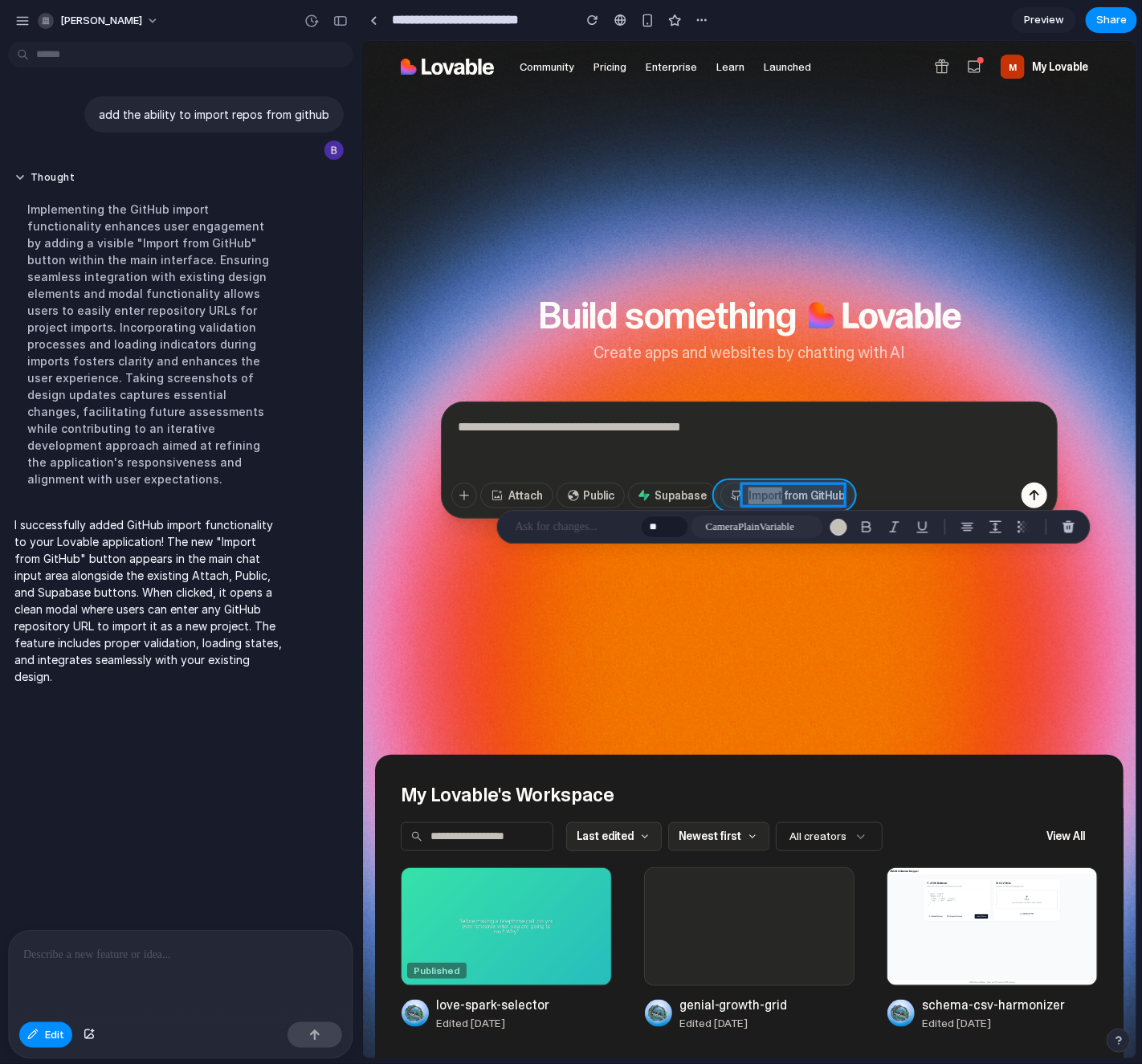
click at [720, 494] on div at bounding box center [749, 550] width 774 height 1017
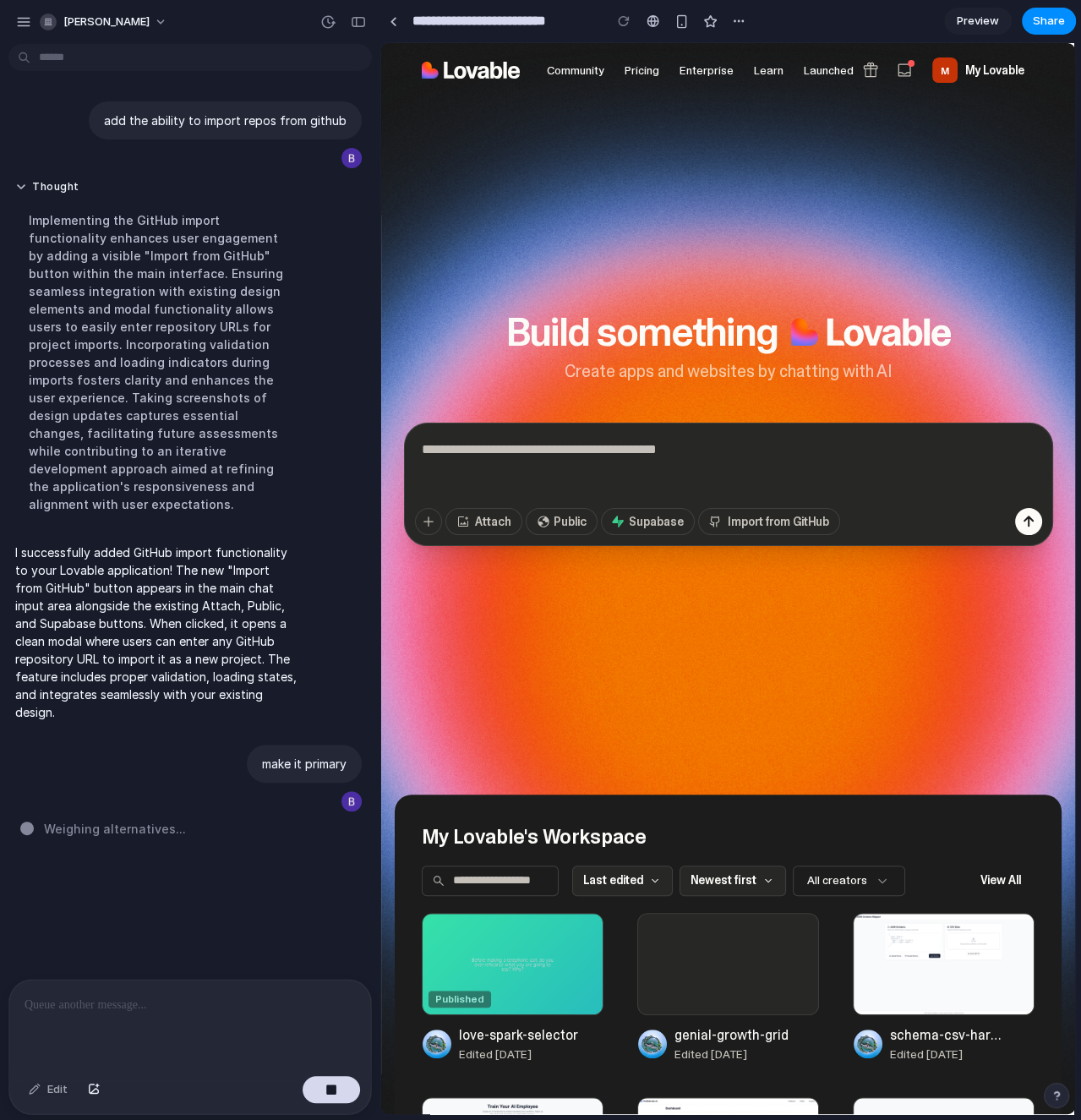
click at [987, 747] on section "Build something Create apps and websites by chatting with AI Attach Public Supa…" at bounding box center [728, 447] width 667 height 697
click at [987, 723] on section "Build something Create apps and websites by chatting with AI Attach Public Supa…" at bounding box center [728, 447] width 667 height 697
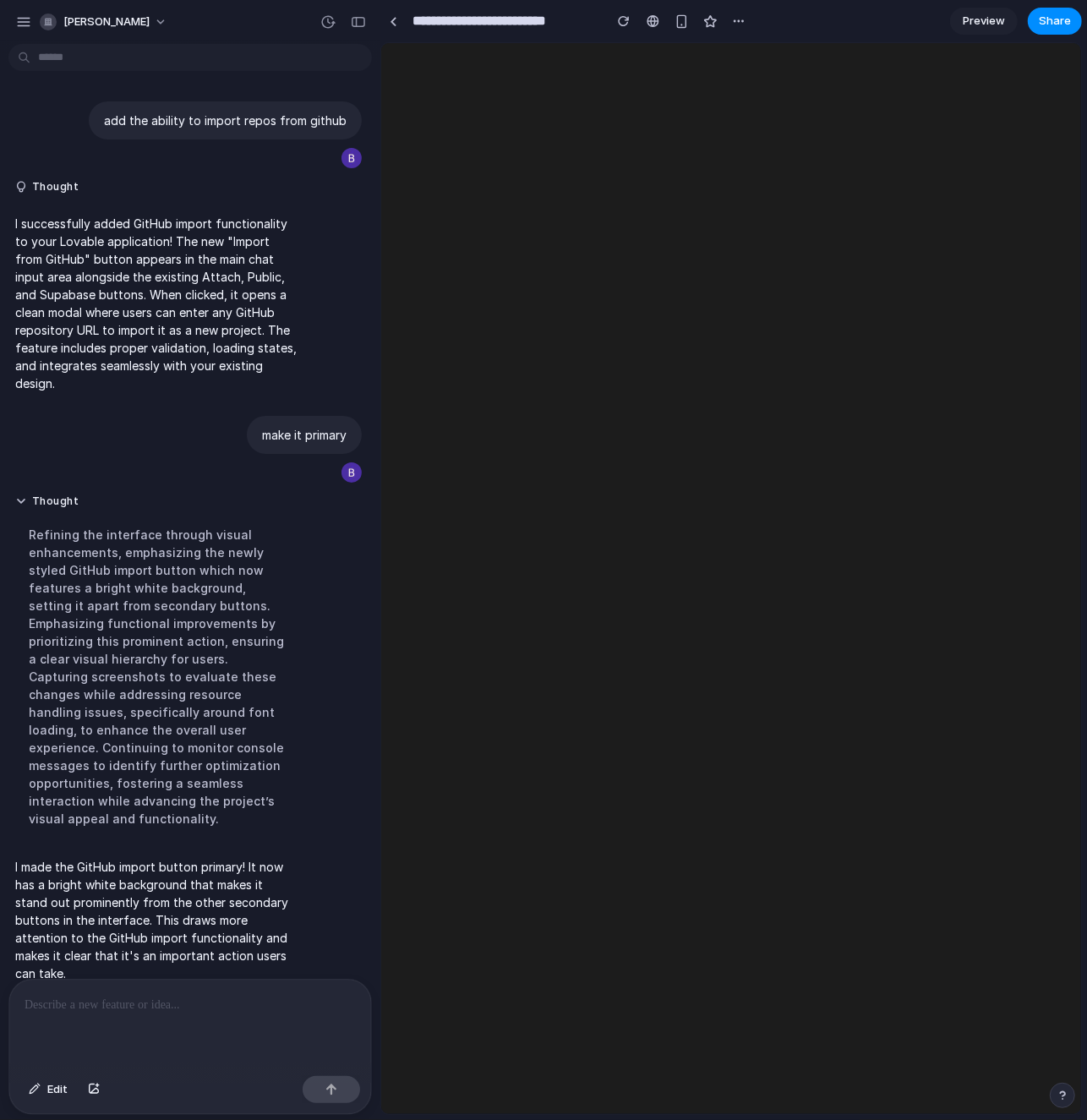
drag, startPoint x: 917, startPoint y: 755, endPoint x: 819, endPoint y: 767, distance: 98.7
click at [819, 42] on html at bounding box center [730, 42] width 700 height 0
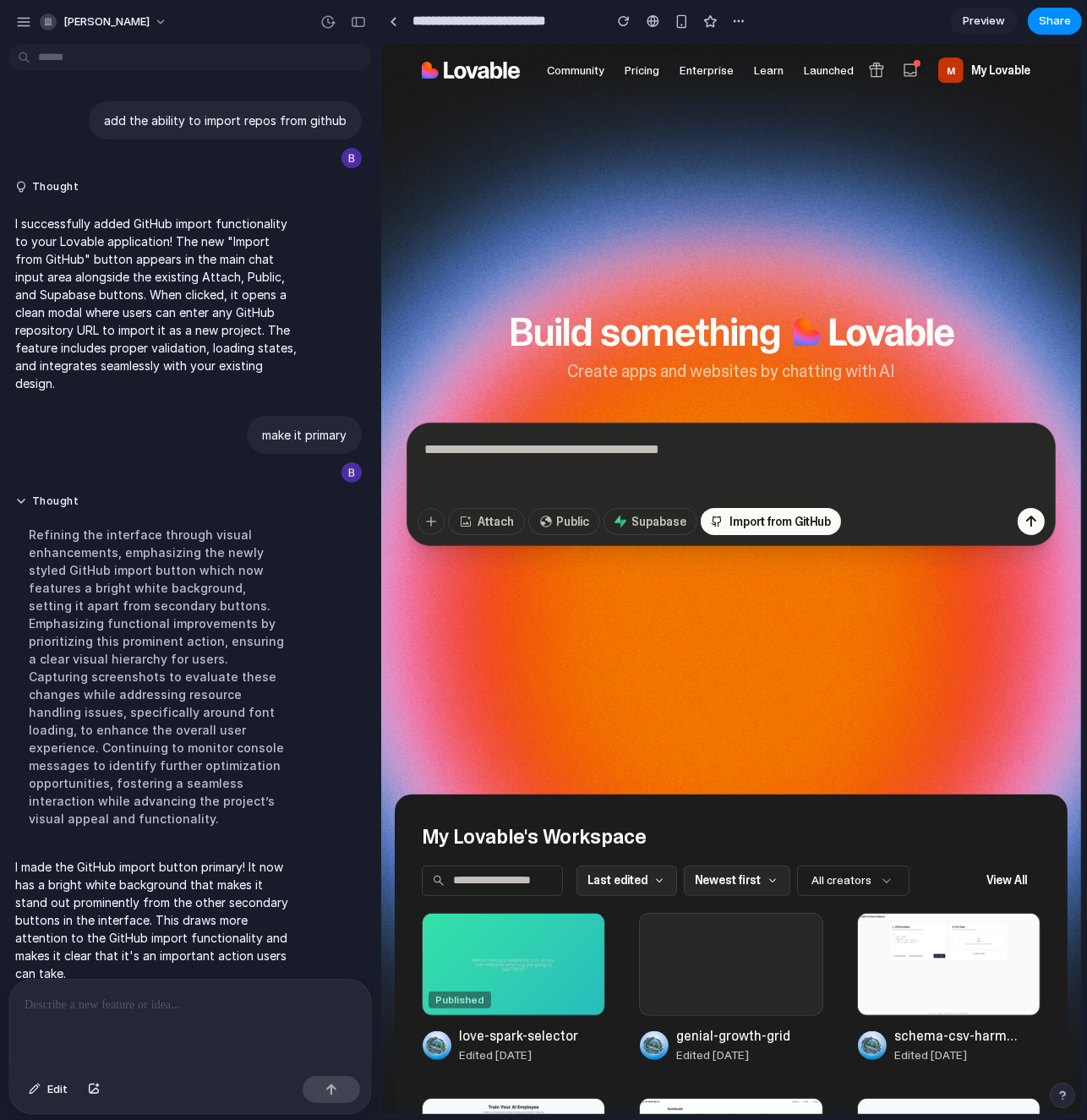
click at [275, 769] on div "Refining the interface through visual enhancements, emphasizing the newly style…" at bounding box center [156, 676] width 282 height 322
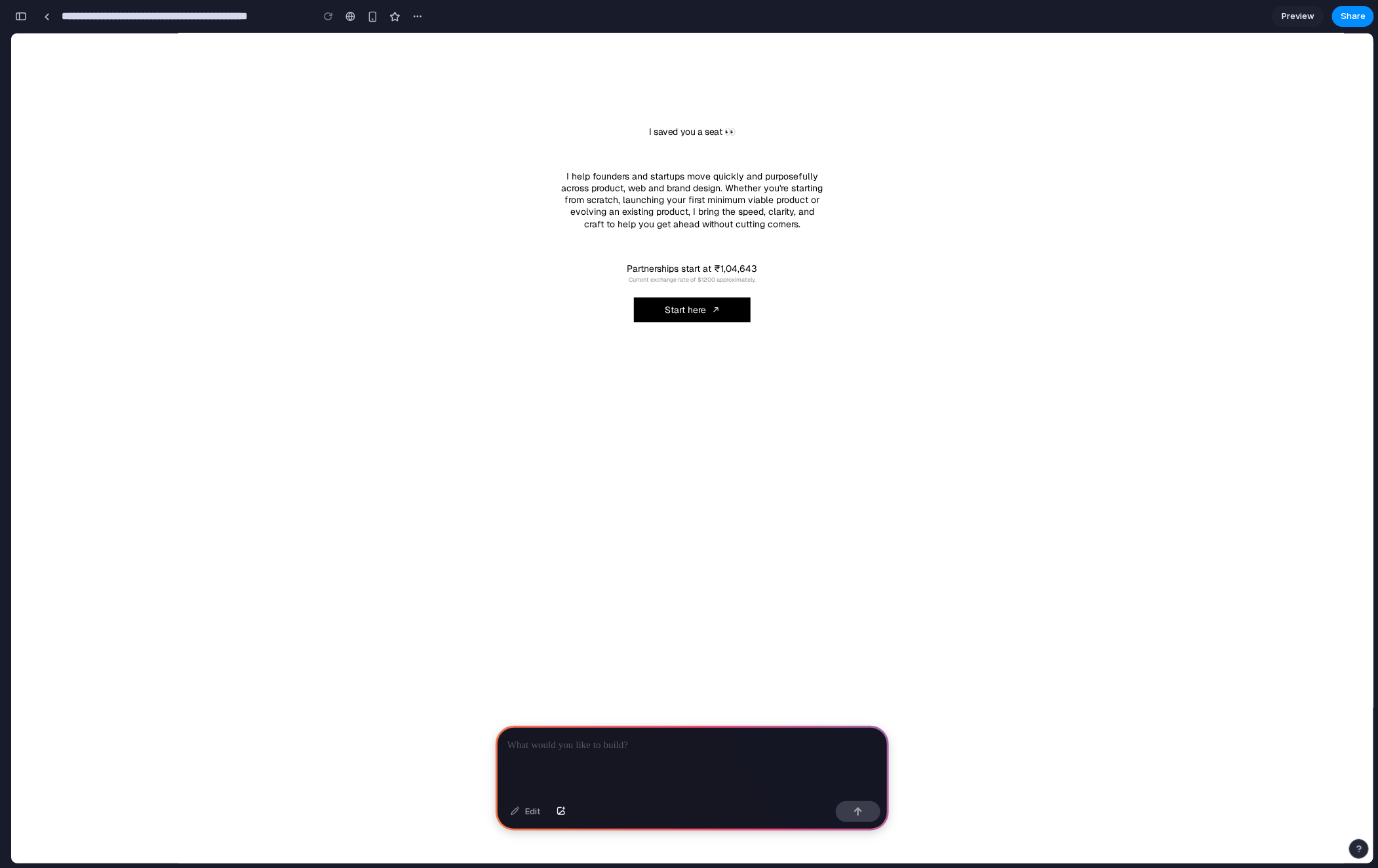
scroll to position [16987, 0]
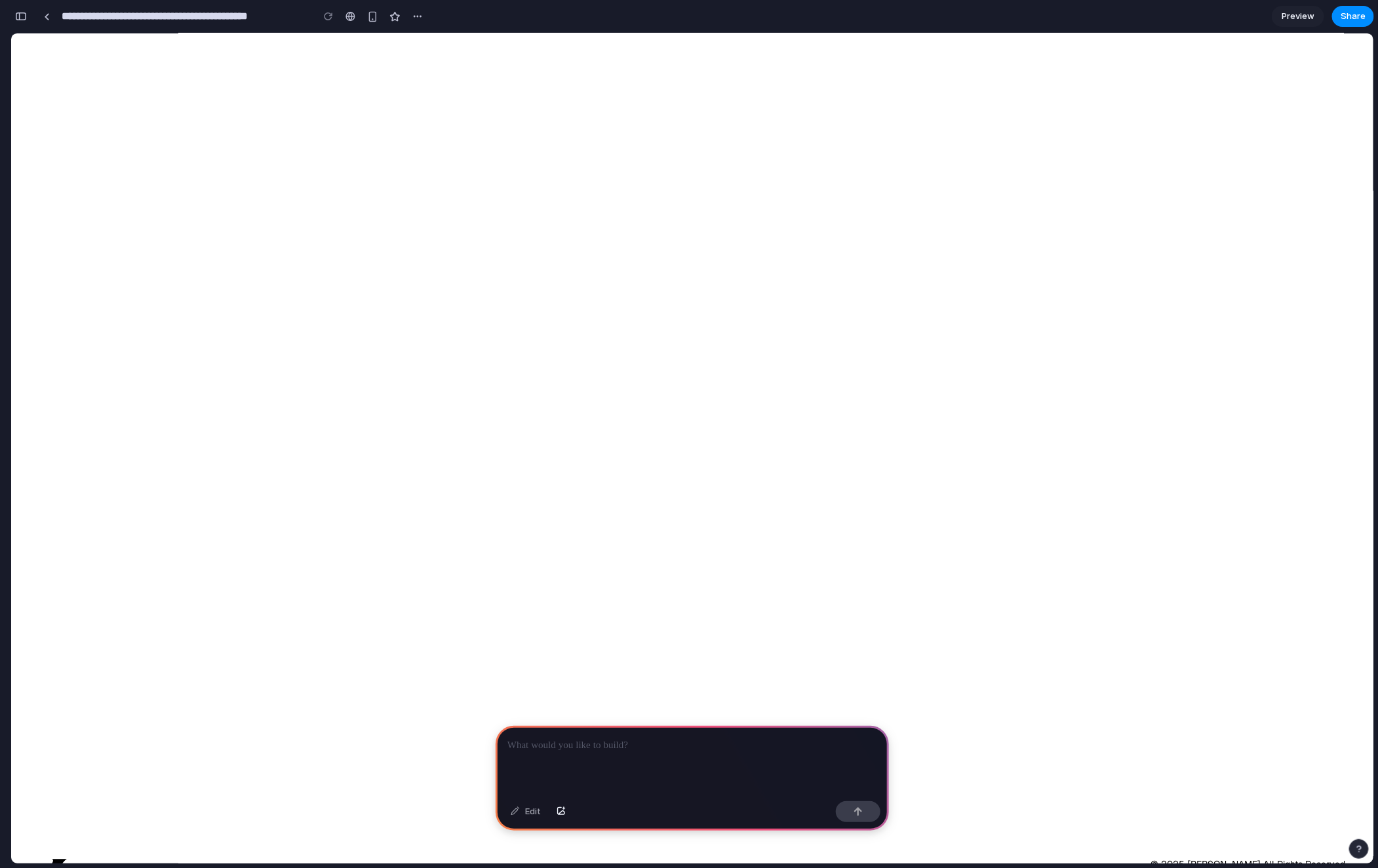
click at [581, 543] on div "X Instagram Privacy Imprint © 2025 Abhijit Rout All Rights Reserved. Song - Sta…" at bounding box center [692, 124] width 1362 height 1571
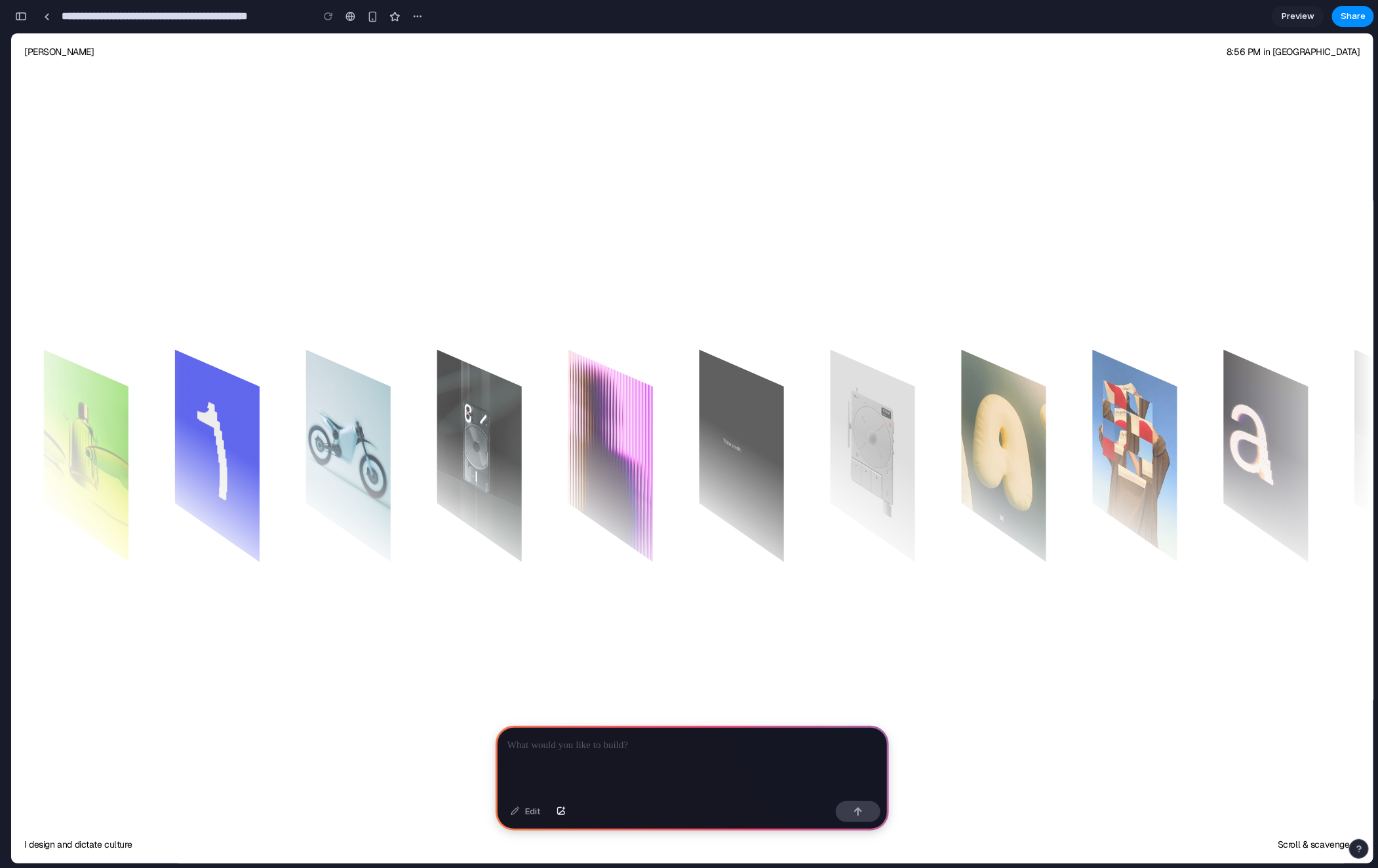
click at [554, 760] on div at bounding box center [692, 761] width 393 height 70
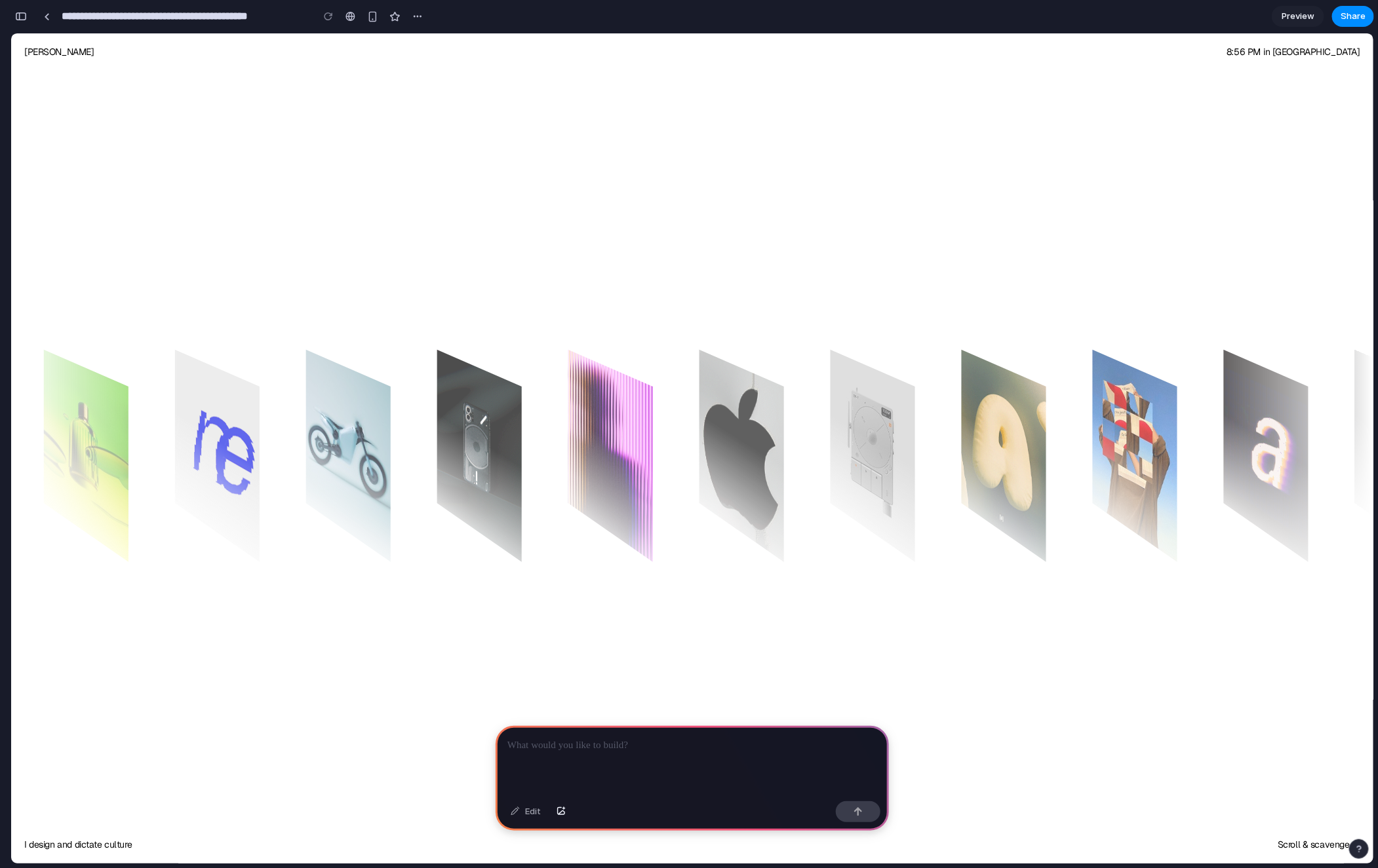
click at [691, 271] on div at bounding box center [738, 448] width 1442 height 368
